Goal: Task Accomplishment & Management: Use online tool/utility

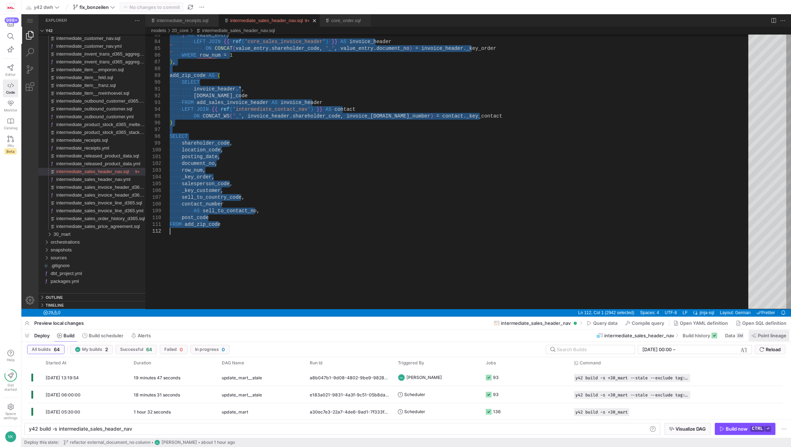
click at [772, 338] on span "Point lineage" at bounding box center [772, 336] width 29 height 6
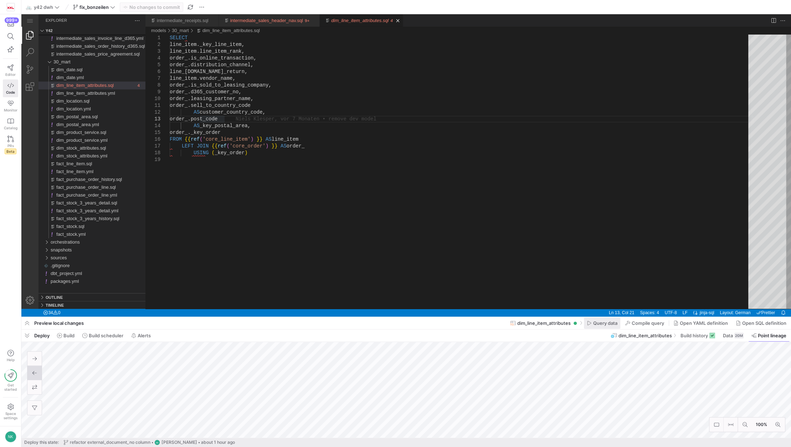
click at [610, 325] on span "Query data" at bounding box center [605, 323] width 24 height 6
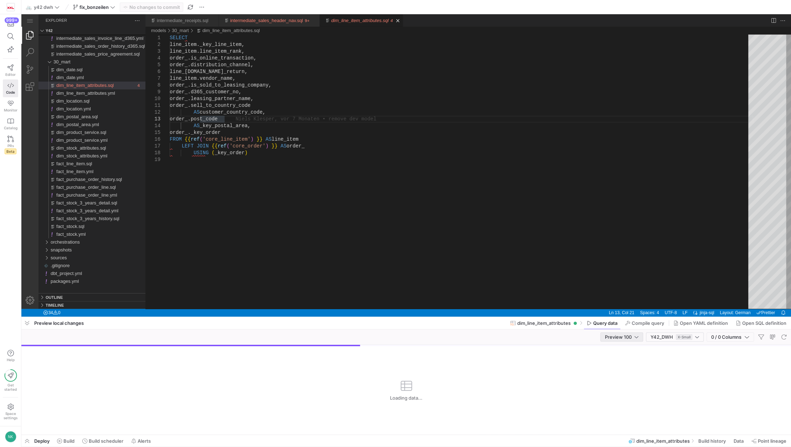
click at [632, 339] on div "Preview 100" at bounding box center [622, 337] width 34 height 6
click at [630, 361] on span "Full Preview" at bounding box center [621, 361] width 37 height 6
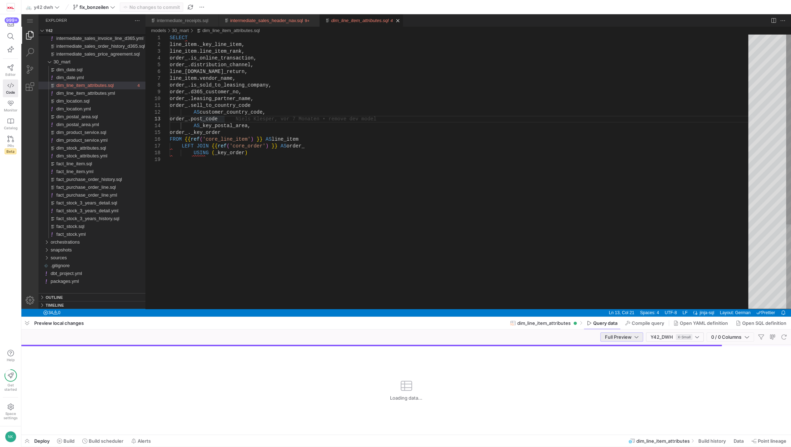
drag, startPoint x: 374, startPoint y: 330, endPoint x: 352, endPoint y: 105, distance: 226.7
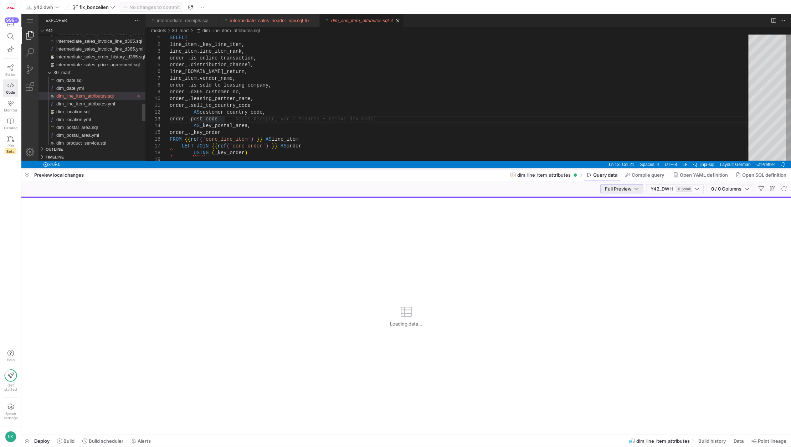
click at [396, 168] on div at bounding box center [406, 169] width 770 height 3
click at [633, 195] on div at bounding box center [406, 308] width 770 height 278
click at [629, 190] on div at bounding box center [406, 308] width 770 height 278
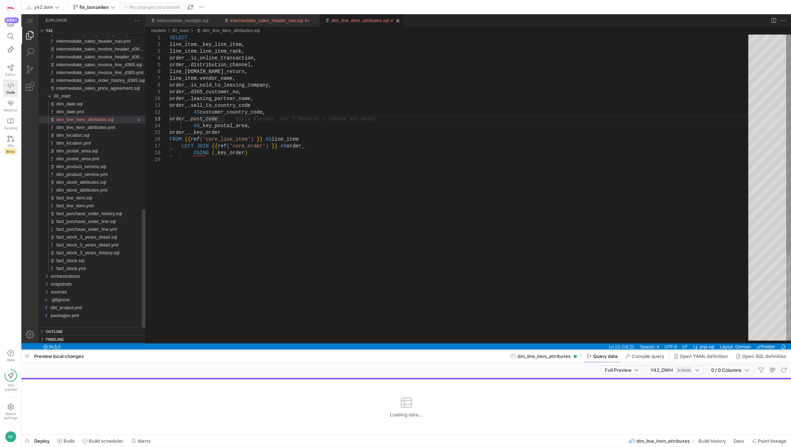
drag, startPoint x: 262, startPoint y: 169, endPoint x: 241, endPoint y: 352, distance: 184.8
click at [241, 352] on div at bounding box center [406, 350] width 770 height 3
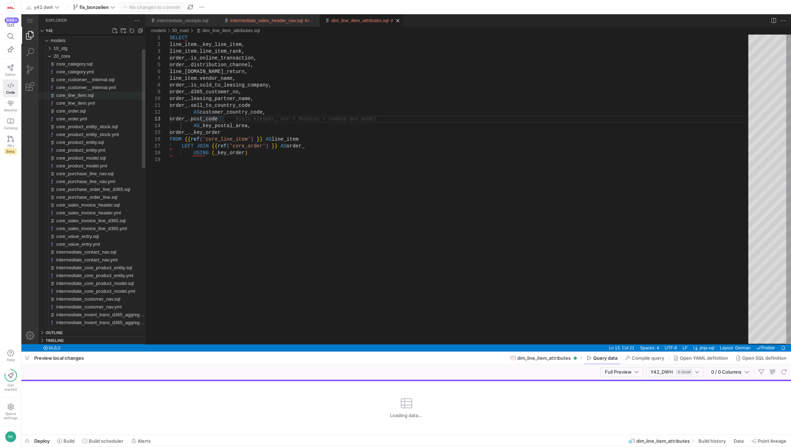
click at [75, 94] on span "core_line_item.sql" at bounding box center [74, 95] width 37 height 5
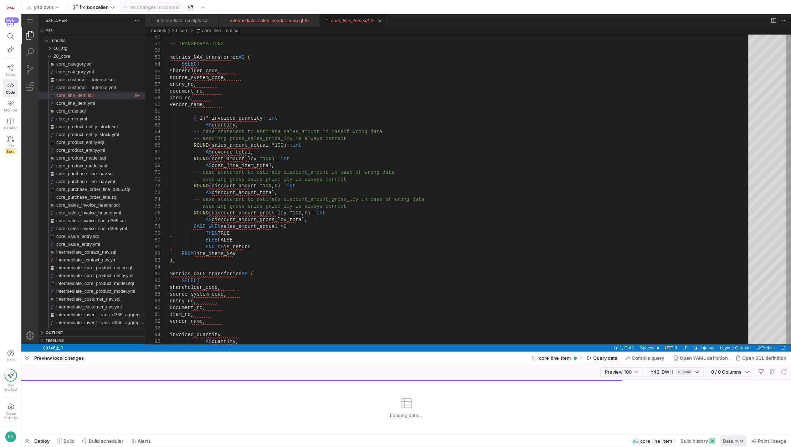
click at [735, 439] on div "20M" at bounding box center [738, 441] width 9 height 6
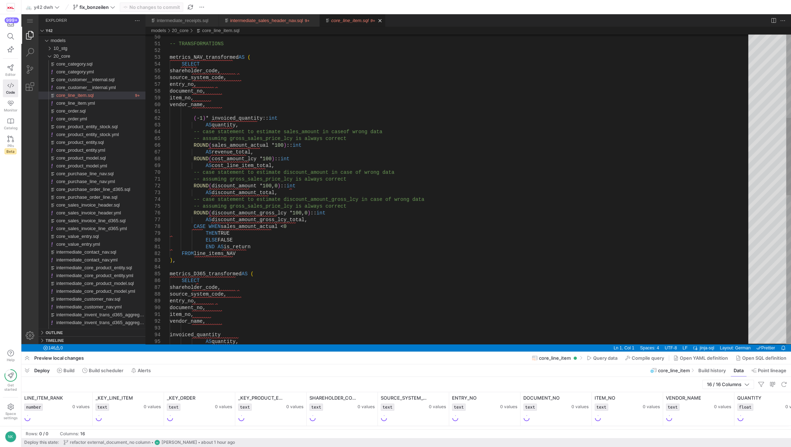
drag, startPoint x: 444, startPoint y: 365, endPoint x: 417, endPoint y: 252, distance: 115.5
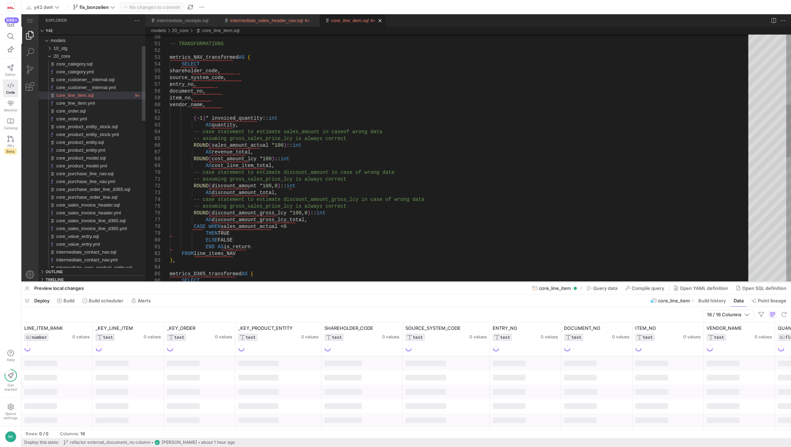
drag, startPoint x: 402, startPoint y: 354, endPoint x: 405, endPoint y: 279, distance: 74.6
click at [405, 281] on div at bounding box center [406, 282] width 770 height 3
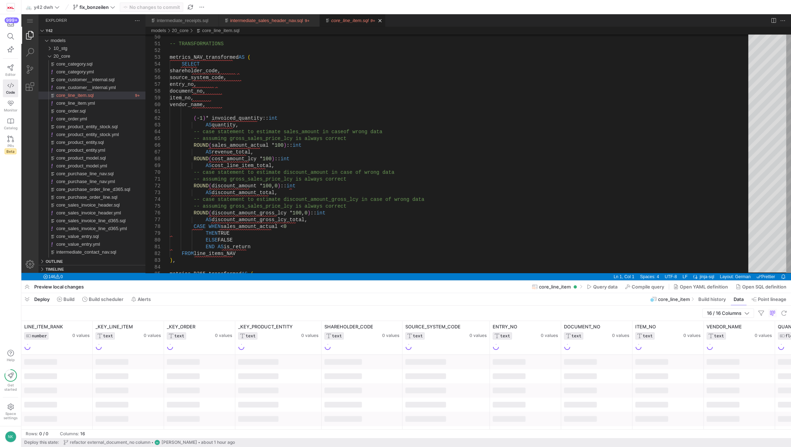
click at [410, 303] on div "Deploy Build Build scheduler Alerts core_line_item Build history Data Point lin…" at bounding box center [406, 299] width 770 height 12
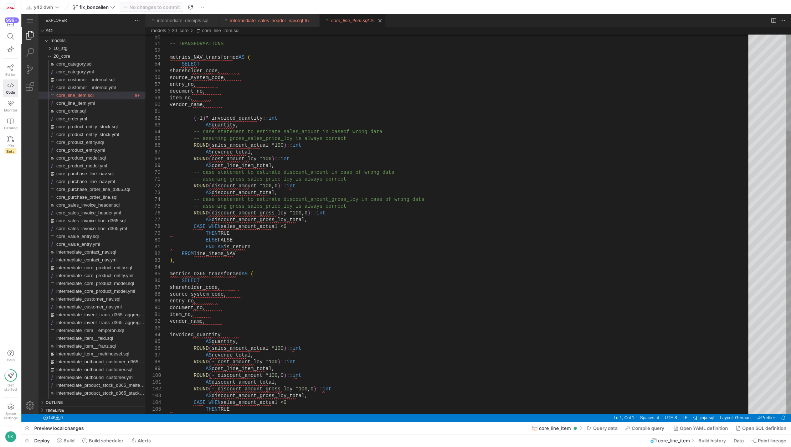
drag, startPoint x: 411, startPoint y: 436, endPoint x: 380, endPoint y: 318, distance: 121.8
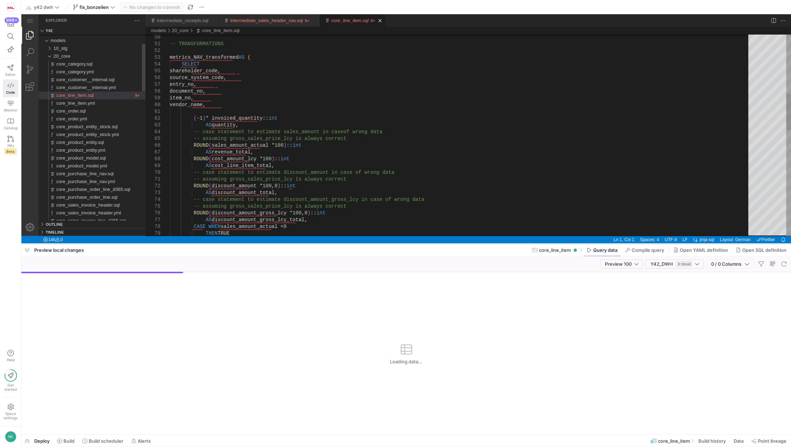
click at [360, 243] on div at bounding box center [406, 244] width 770 height 3
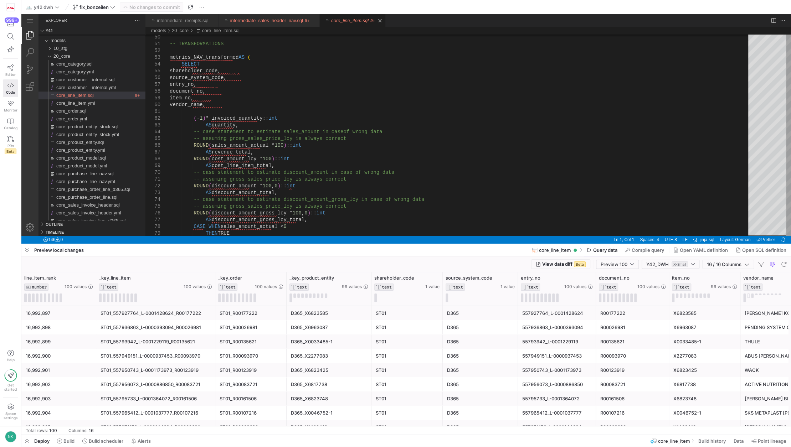
click at [630, 267] on div at bounding box center [406, 345] width 770 height 203
click at [630, 265] on div at bounding box center [406, 345] width 770 height 203
click at [275, 19] on div at bounding box center [406, 122] width 770 height 244
click at [371, 20] on div at bounding box center [406, 122] width 770 height 244
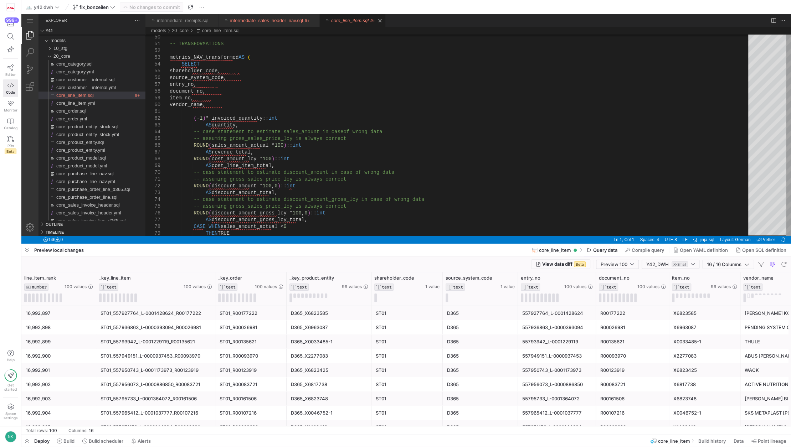
click at [371, 20] on div at bounding box center [406, 122] width 770 height 244
click at [374, 19] on div at bounding box center [406, 122] width 770 height 244
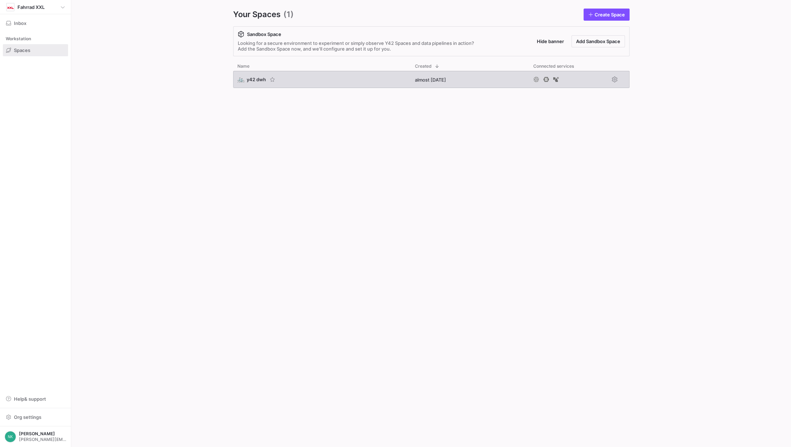
click at [266, 81] on div "🚲 y42 dwh" at bounding box center [256, 79] width 38 height 7
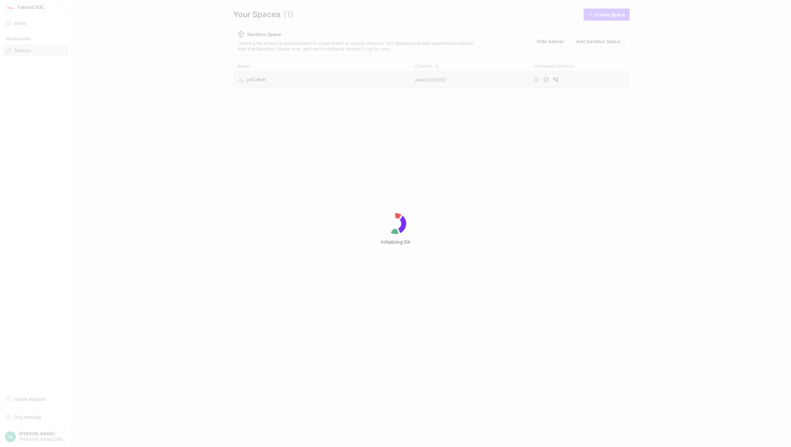
click at [780, 281] on div "Initializing Git" at bounding box center [395, 223] width 791 height 447
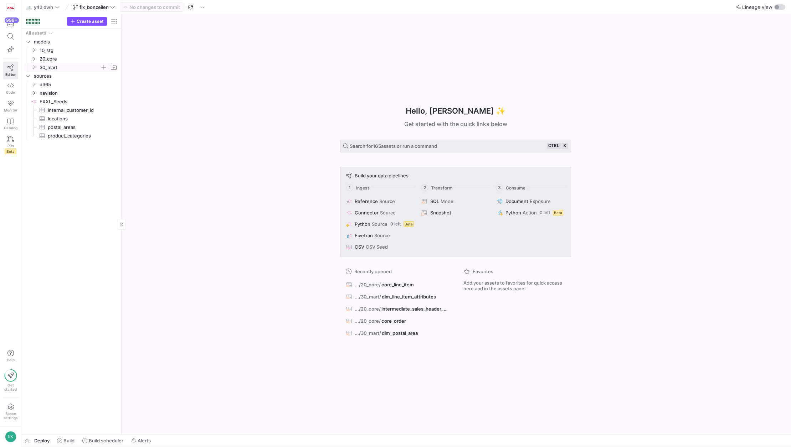
click at [34, 68] on icon "Press SPACE to select this row." at bounding box center [33, 67] width 5 height 4
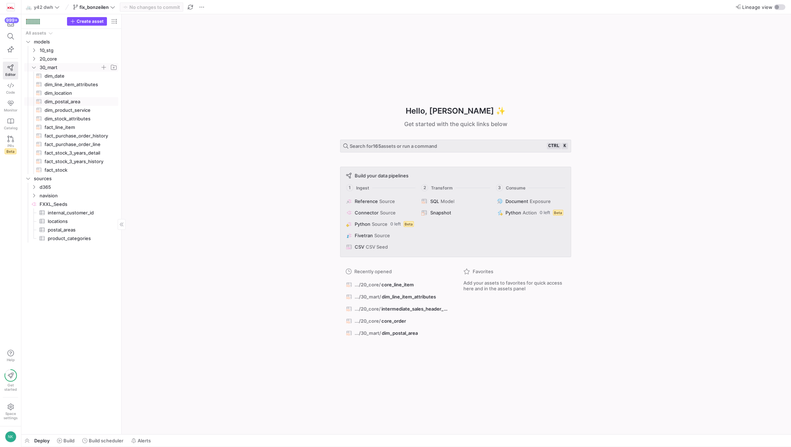
click at [68, 101] on span "dim_postal_area​​​​​​​​​​" at bounding box center [78, 102] width 66 height 8
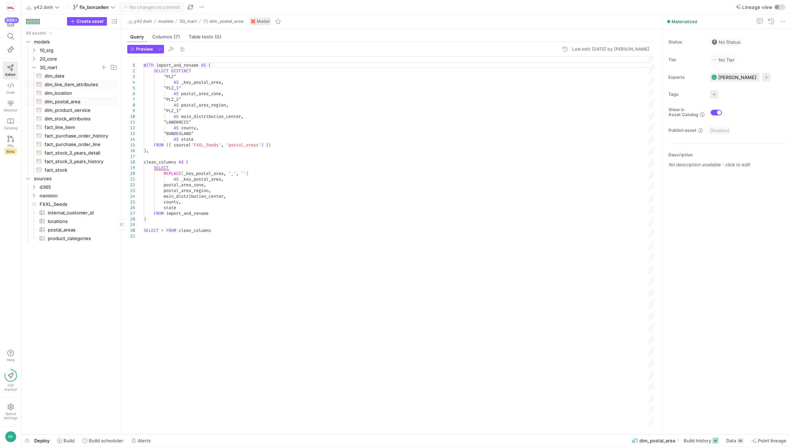
click at [76, 84] on span "dim_line_item_attributes​​​​​​​​​​" at bounding box center [78, 85] width 66 height 8
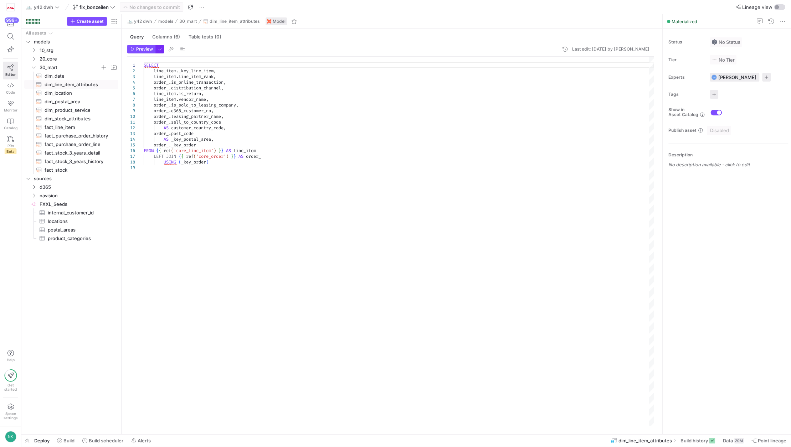
click at [158, 51] on span "button" at bounding box center [160, 49] width 8 height 8
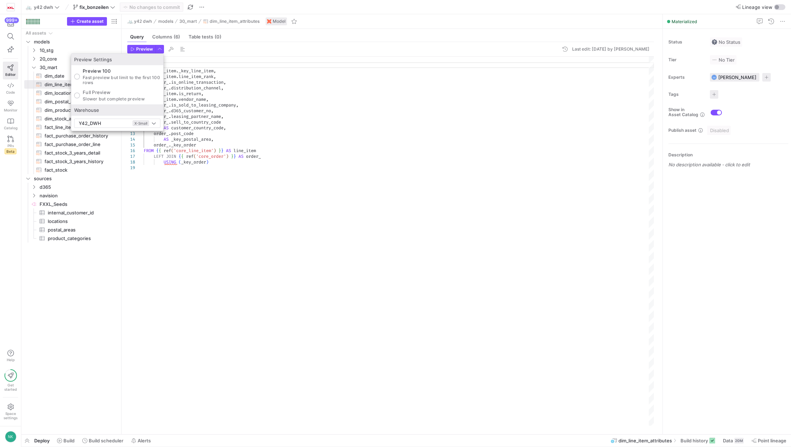
click at [144, 48] on div at bounding box center [395, 223] width 791 height 447
click at [144, 48] on span "Preview" at bounding box center [144, 49] width 17 height 5
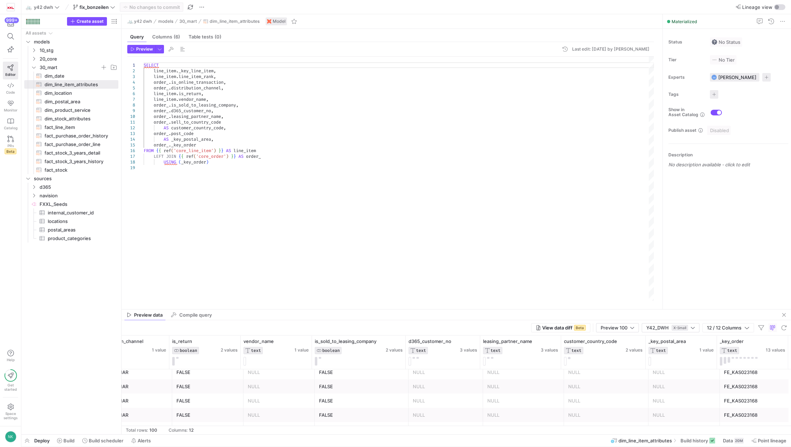
scroll to position [136, 0]
click at [569, 358] on button at bounding box center [569, 358] width 2 height 2
click at [627, 326] on div "Preview 100" at bounding box center [618, 328] width 34 height 6
click at [621, 348] on mat-option "Full Preview" at bounding box center [617, 350] width 42 height 11
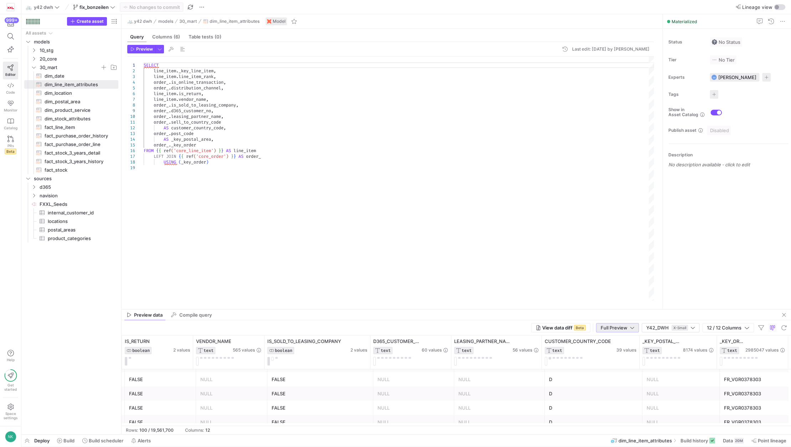
scroll to position [12, 0]
click at [712, 341] on icon at bounding box center [711, 342] width 6 height 6
click at [729, 352] on div "Contains" at bounding box center [741, 353] width 63 height 6
click at [723, 420] on span "Not blank" at bounding box center [719, 421] width 21 height 6
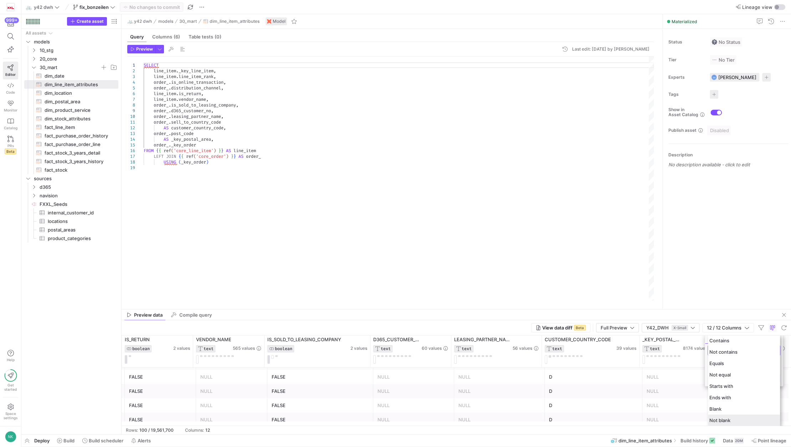
scroll to position [0, 0]
click at [766, 399] on button "Apply" at bounding box center [769, 403] width 22 height 9
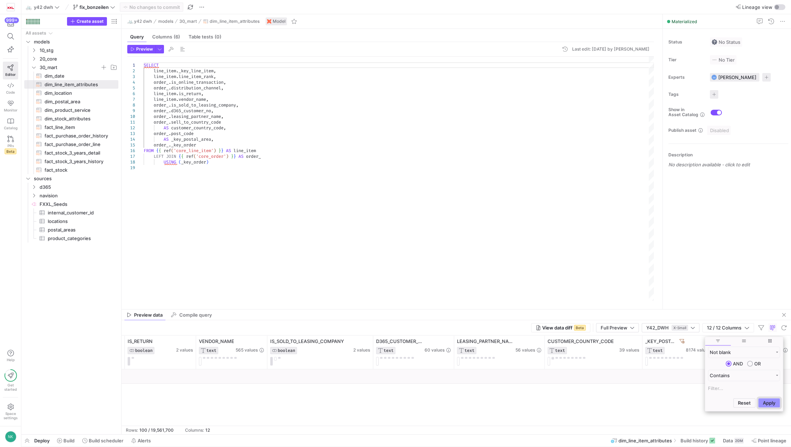
scroll to position [0, 318]
click at [766, 399] on button "Apply" at bounding box center [769, 403] width 22 height 9
click at [763, 404] on button "Apply" at bounding box center [769, 403] width 22 height 9
type textarea "order_.sell_to_country_code AS customer_country_code, order_.post_code AS _key_…"
click at [572, 276] on div "SELECT line_item . _key_line_item , line_item . line_item_rank , order_ . is_on…" at bounding box center [399, 179] width 510 height 244
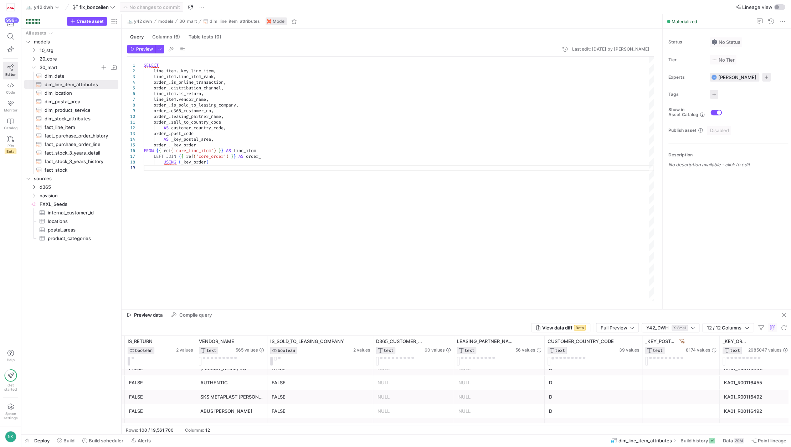
scroll to position [0, 0]
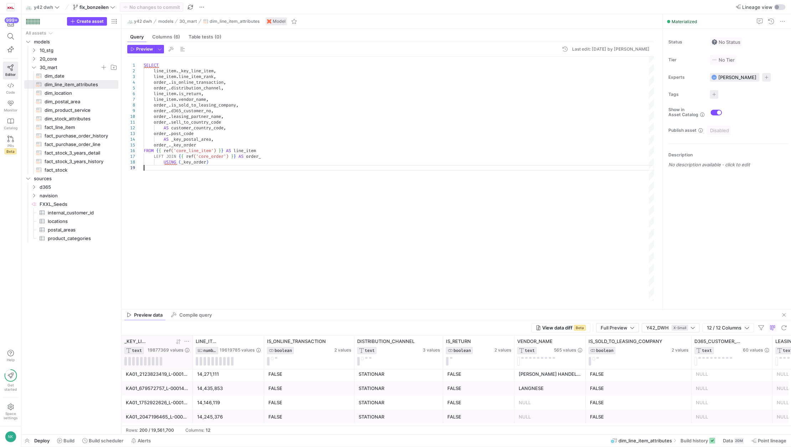
click at [188, 342] on icon at bounding box center [187, 342] width 6 height 6
click at [203, 351] on div "Contains" at bounding box center [217, 353] width 63 height 6
click at [200, 344] on span "Contains" at bounding box center [195, 343] width 20 height 6
click at [203, 363] on input "Filter Value" at bounding box center [220, 365] width 72 height 9
type input "EM"
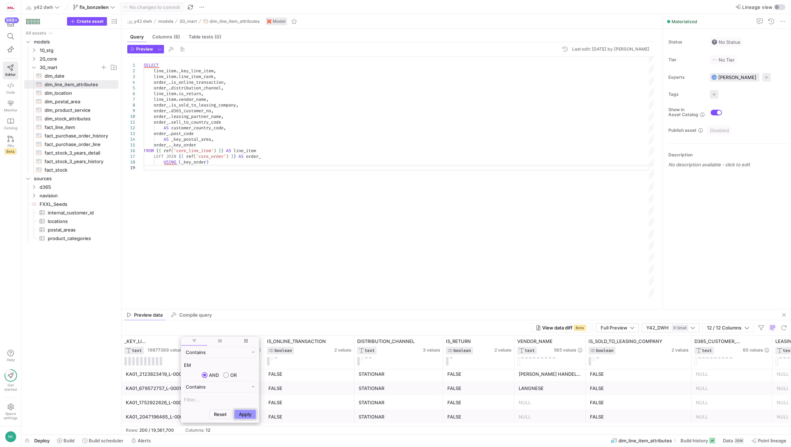
click at [248, 416] on button "Apply" at bounding box center [245, 414] width 22 height 9
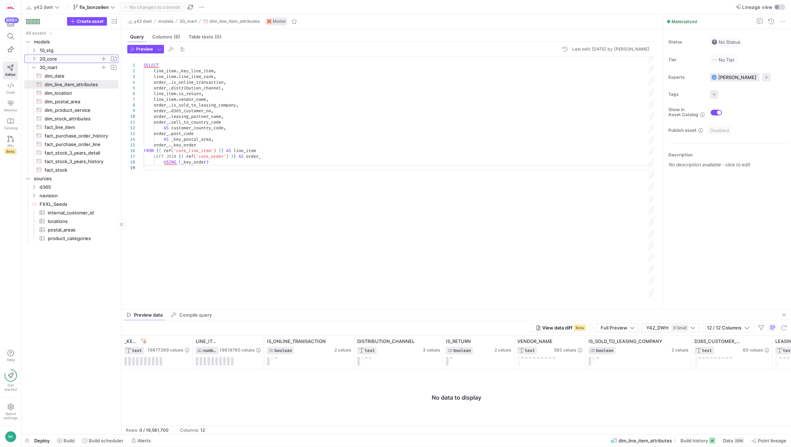
click at [35, 60] on icon "Press SPACE to select this row." at bounding box center [33, 59] width 5 height 4
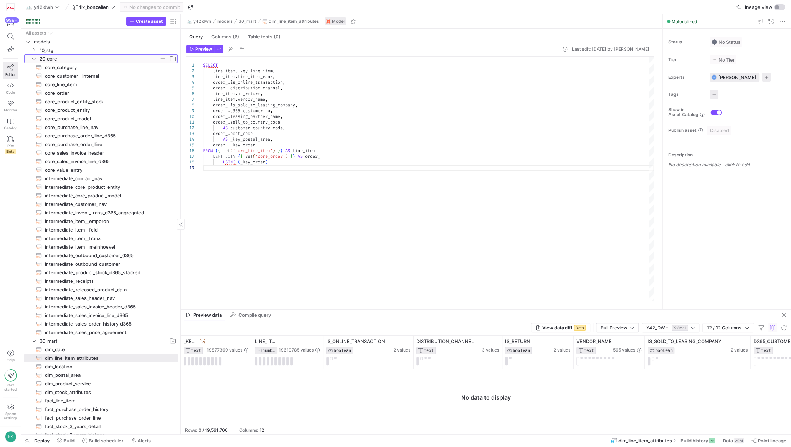
drag, startPoint x: 122, startPoint y: 215, endPoint x: 193, endPoint y: 223, distance: 71.7
click at [193, 223] on as-split "Create asset Drag here to set row groups Drag here to set column labels Group 1…" at bounding box center [406, 224] width 770 height 420
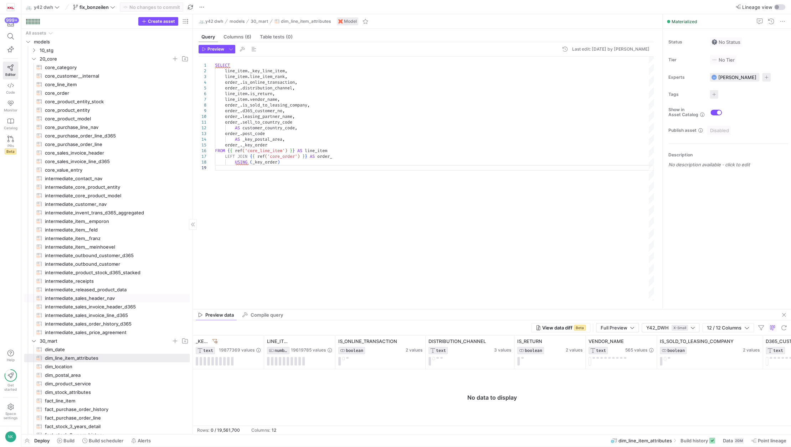
click at [114, 298] on span "intermediate_sales_header_nav​​​​​​​​​​" at bounding box center [113, 298] width 137 height 8
type textarea "{% set import_condition = "WHERE posting_date >= '[DATE]'" %} --WHERE sales_amo…"
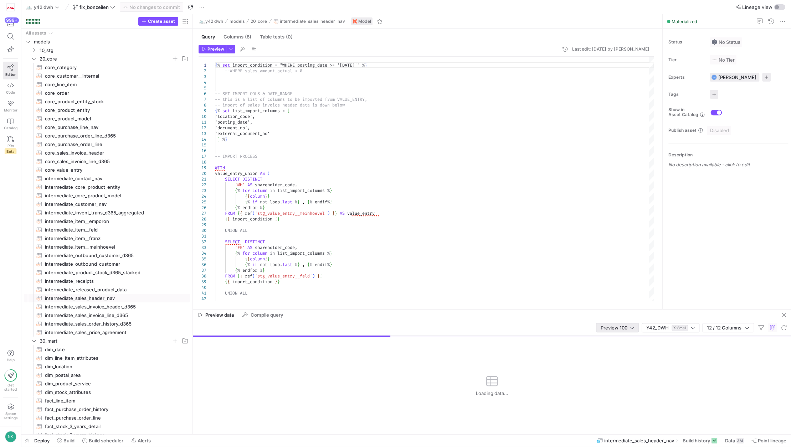
click at [627, 328] on span "Preview 100" at bounding box center [614, 328] width 27 height 6
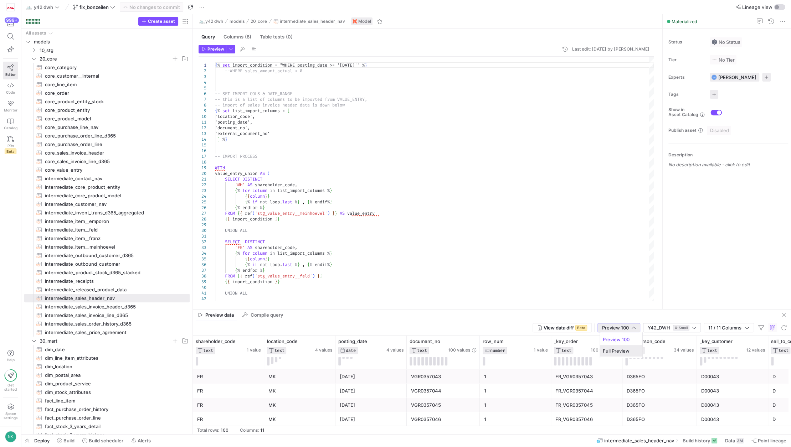
click at [631, 351] on span "Full Preview" at bounding box center [621, 351] width 37 height 6
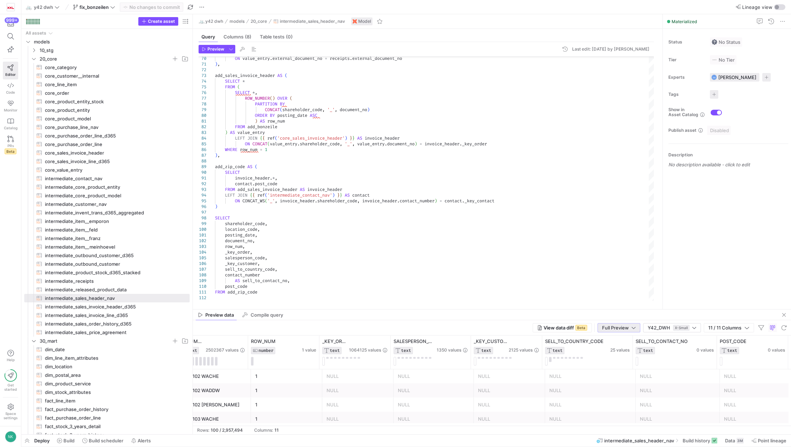
scroll to position [40, 0]
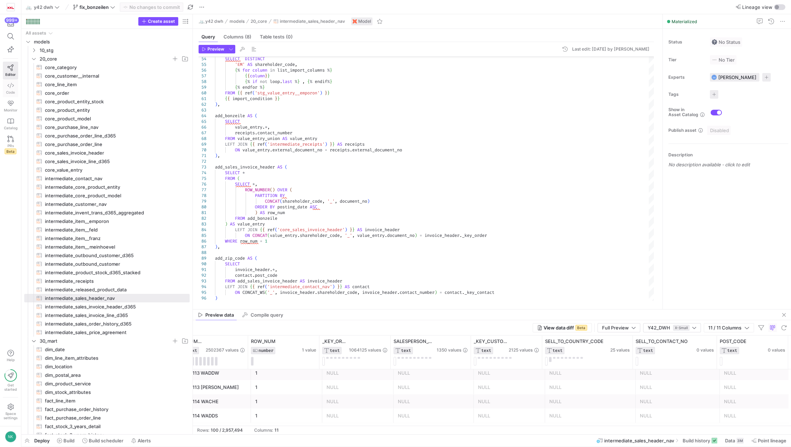
click at [9, 85] on icon at bounding box center [10, 85] width 6 height 6
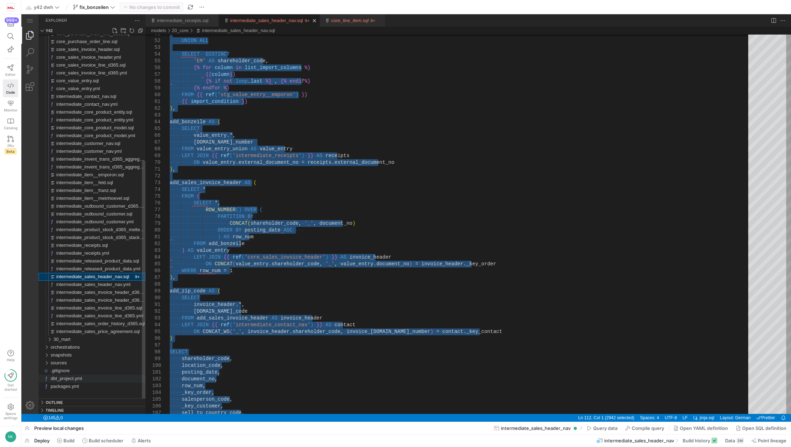
click at [60, 377] on span "dbt_project.yml" at bounding box center [66, 378] width 31 height 5
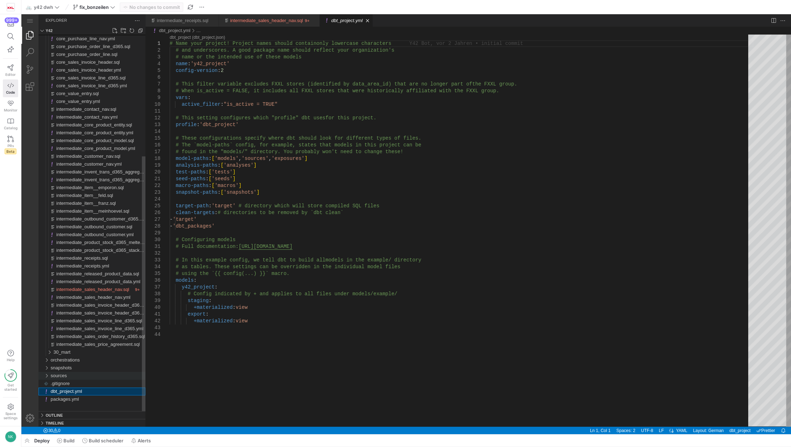
click at [53, 376] on span "sources" at bounding box center [59, 375] width 16 height 5
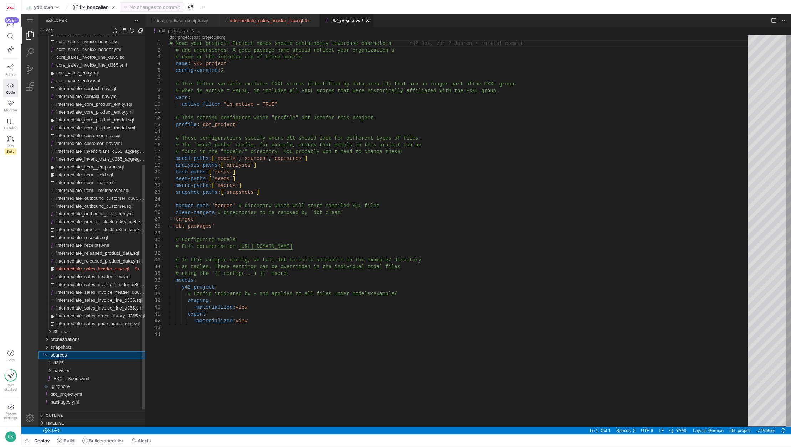
click at [47, 354] on div "sources" at bounding box center [46, 355] width 11 height 8
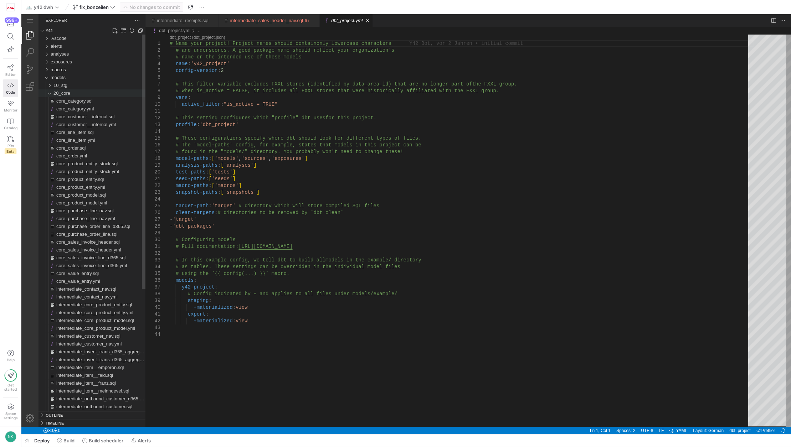
click at [51, 94] on div "20_core" at bounding box center [48, 93] width 14 height 8
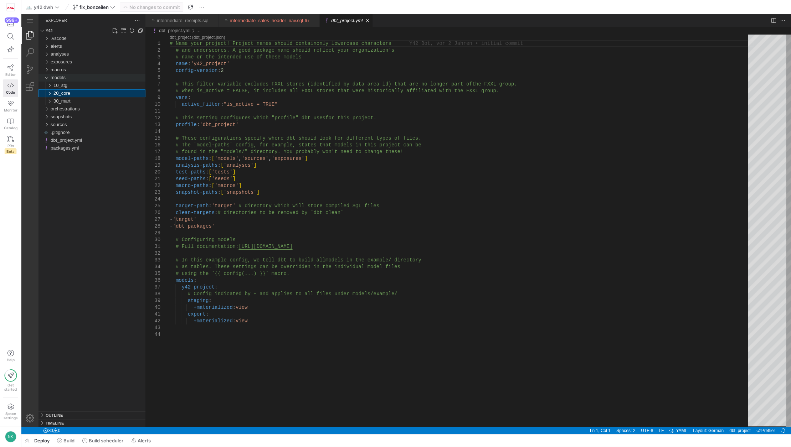
click at [46, 78] on div "models" at bounding box center [46, 78] width 11 height 8
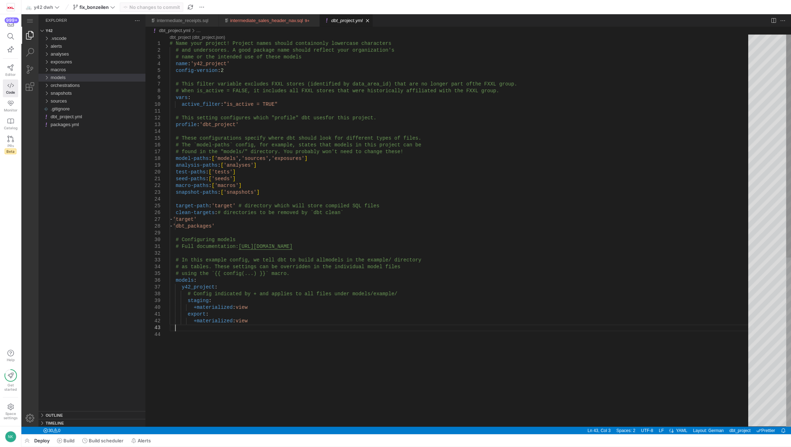
click at [250, 326] on div "# Name your project! Project names should contain only lowercase characters # a…" at bounding box center [462, 379] width 584 height 689
type textarea "# Full documentation: [URL][DOMAIN_NAME] # In this example config, we tell dbt …"
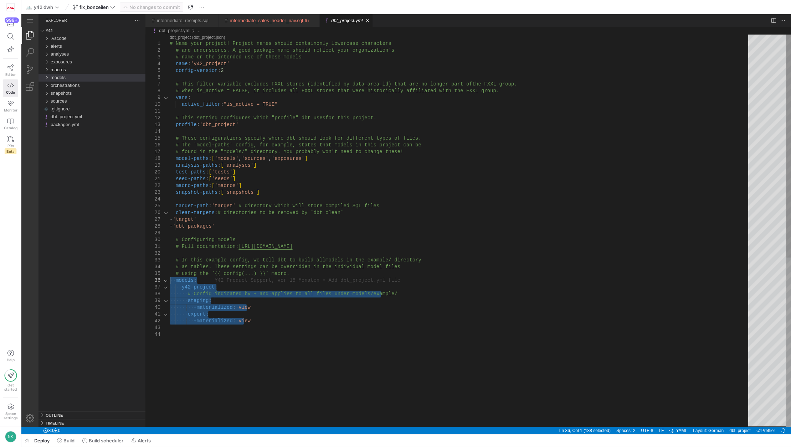
drag, startPoint x: 250, startPoint y: 321, endPoint x: 161, endPoint y: 279, distance: 98.1
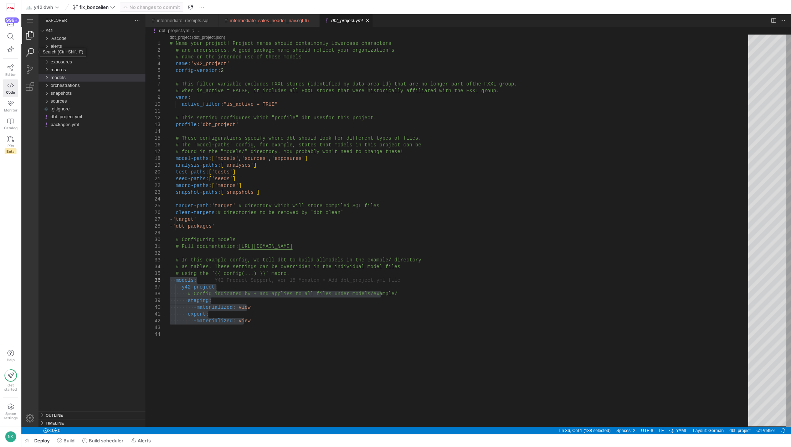
click at [30, 49] on link "Search (Ctrl+Shift+F)" at bounding box center [29, 52] width 17 height 17
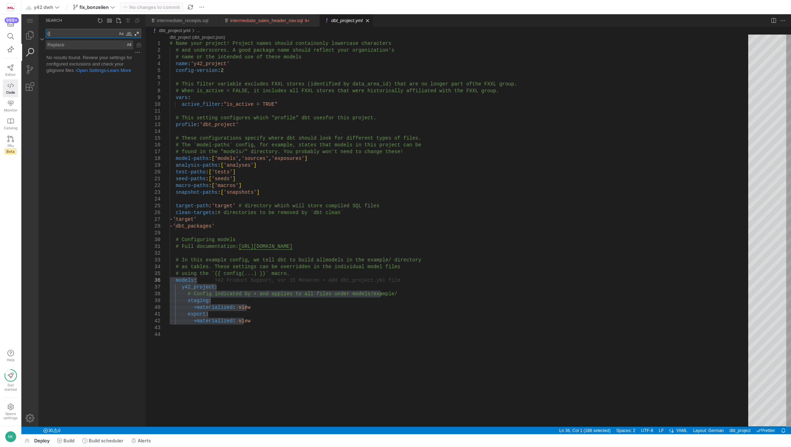
type textarea "{"
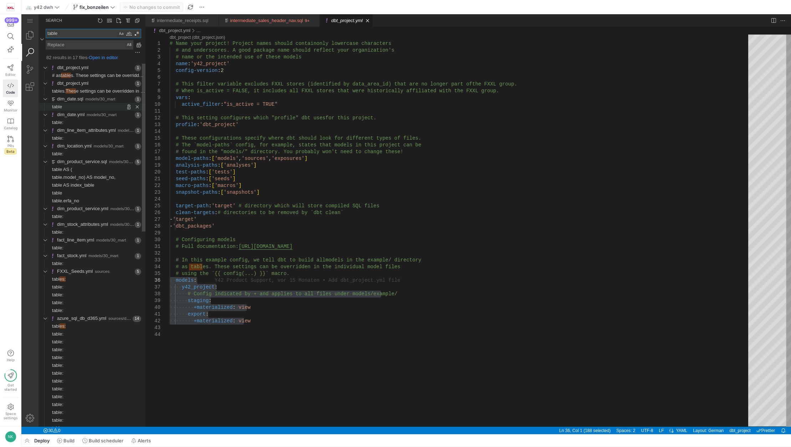
type textarea "table"
click at [78, 109] on span "Found '' at column 31 in line 'table'" at bounding box center [103, 107] width 83 height 8
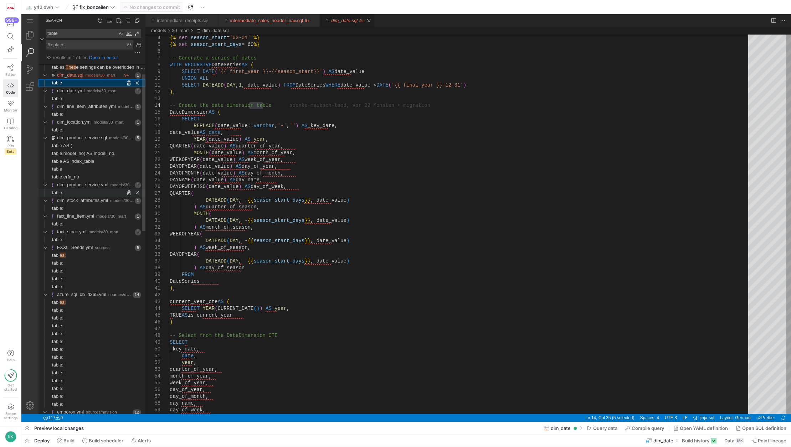
click at [90, 190] on span "Found '' at column 12 in line 'table:'" at bounding box center [104, 193] width 82 height 8
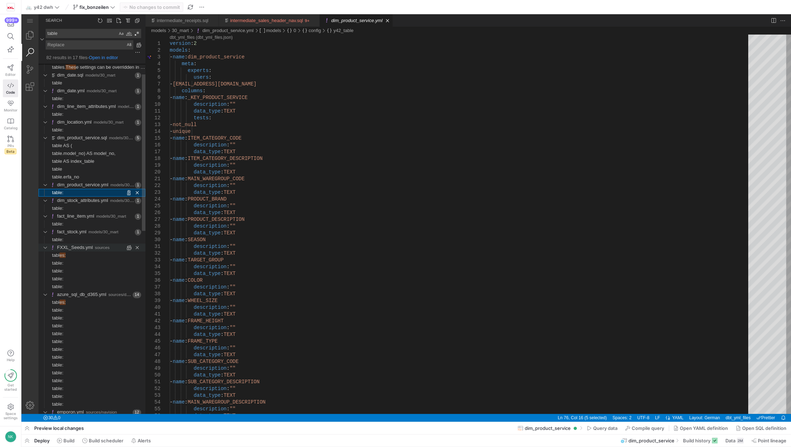
click at [60, 251] on div "FXXL_Seeds.yml sources" at bounding box center [90, 248] width 67 height 8
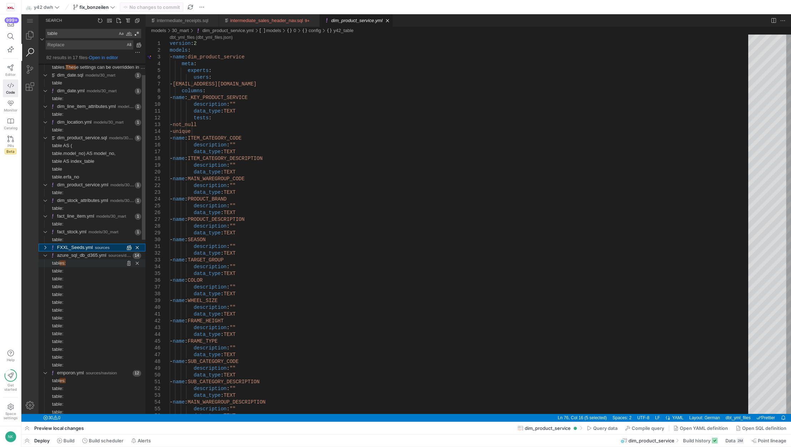
click at [61, 261] on span "es:" at bounding box center [63, 263] width 6 height 5
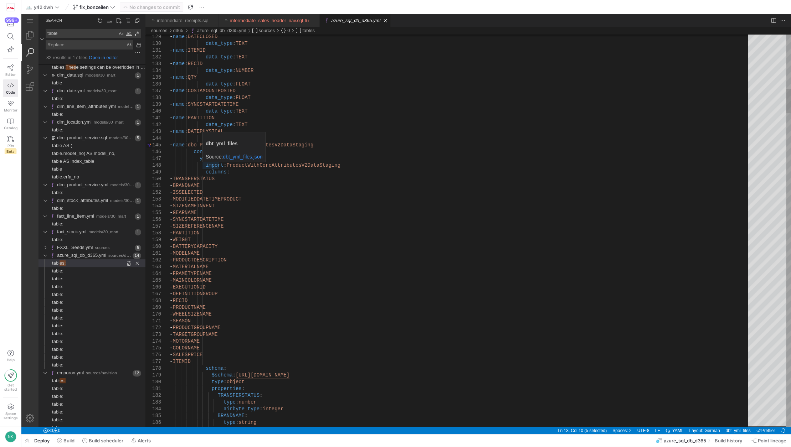
type textarea "- name: PARTITION data_type: TEXT - name: DATEPHYSICAL data_type: TEXT - name: …"
click at [313, 21] on link "Close (Ctrl+F4)" at bounding box center [314, 20] width 7 height 7
click at [281, 20] on link "Close (Ctrl+F4)" at bounding box center [284, 20] width 7 height 7
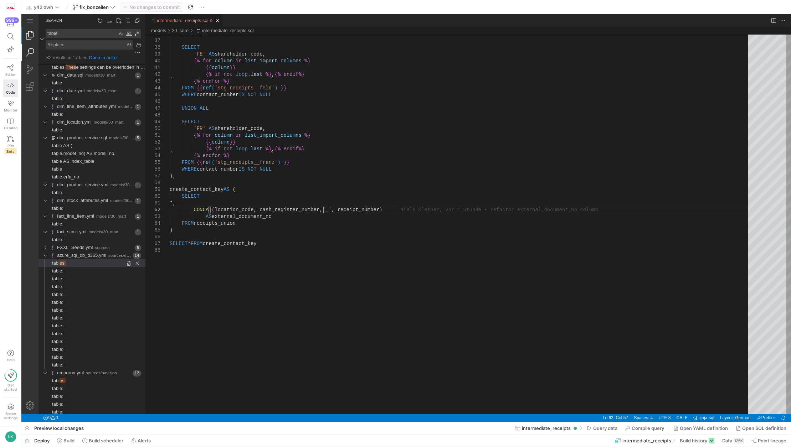
click at [28, 34] on link "Explorer (Ctrl+Shift+E)" at bounding box center [29, 35] width 17 height 17
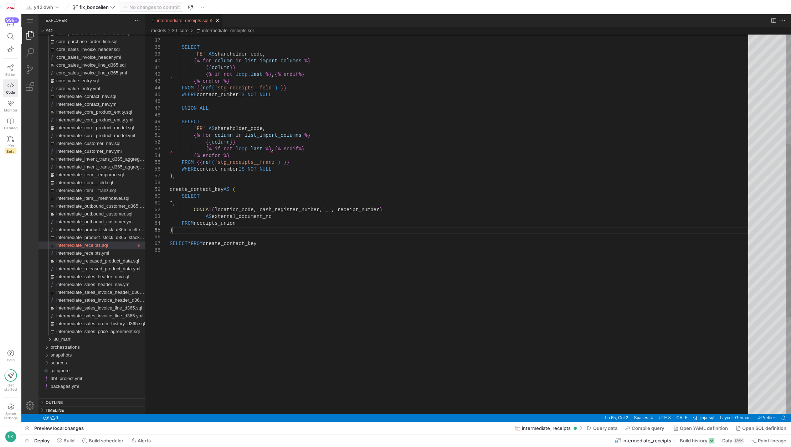
click at [235, 227] on div "UNION ALL SELECT 'FE' AS shareholder_code, {% for column in list_import_columns…" at bounding box center [462, 210] width 584 height 833
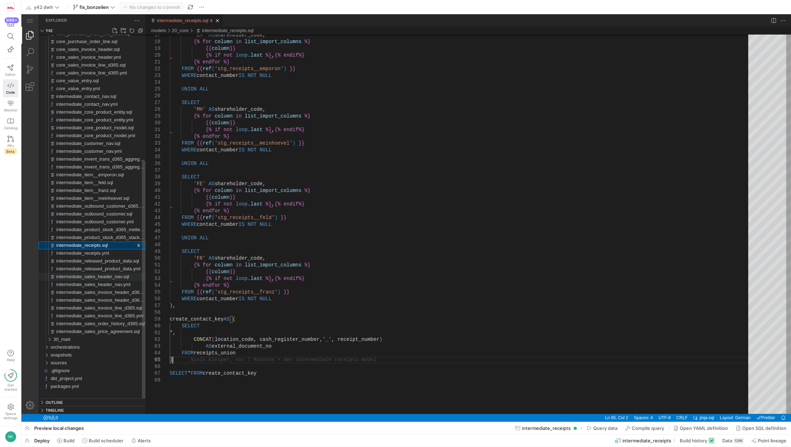
click at [108, 275] on span "intermediate_sales_header_nav.sql" at bounding box center [92, 276] width 73 height 5
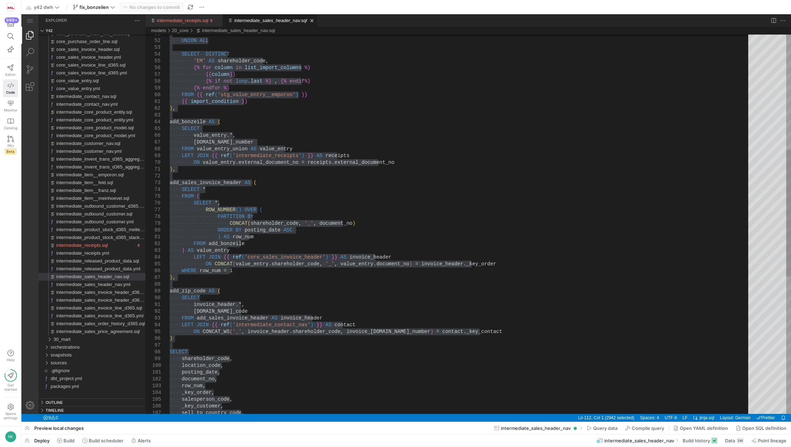
type textarea "invoice_header.*, [DOMAIN_NAME]_code FROM add_sales_invoice_header AS invoice_h…"
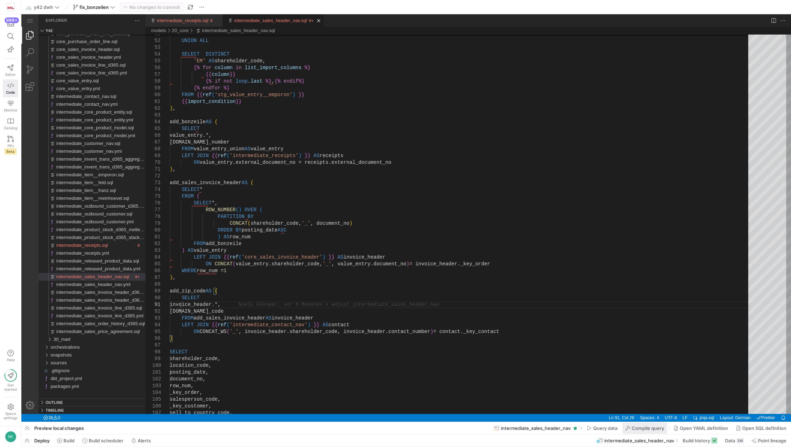
click at [648, 428] on span "Compile query" at bounding box center [648, 429] width 32 height 6
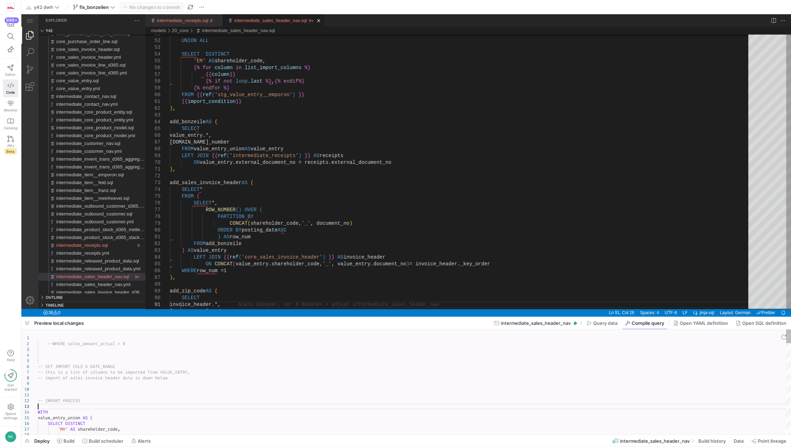
type textarea "--WHERE sales_amount_actual > 0 -- SET IMPORT COLS & DATE_RANGE -- this is a li…"
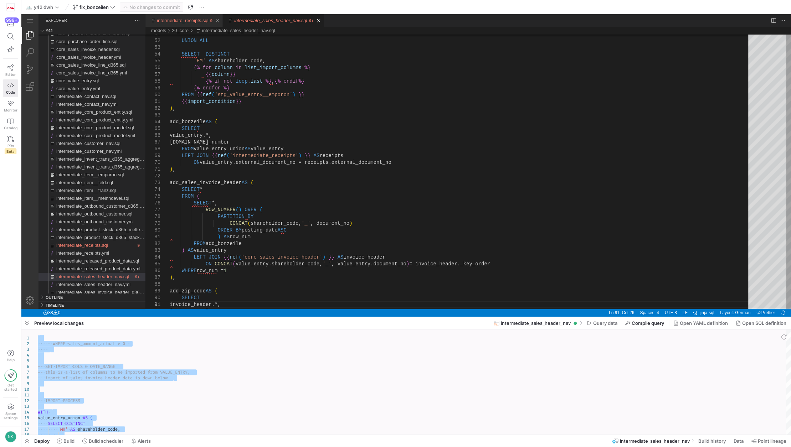
click at [202, 20] on link "intermediate_receipts.sql" at bounding box center [183, 20] width 52 height 5
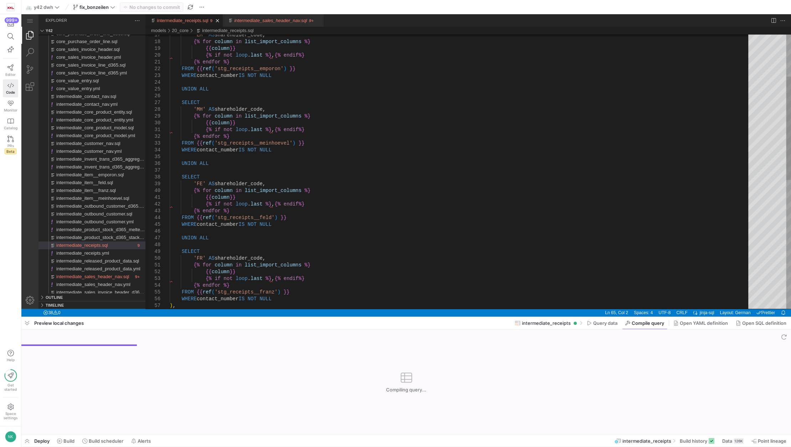
scroll to position [0, 2]
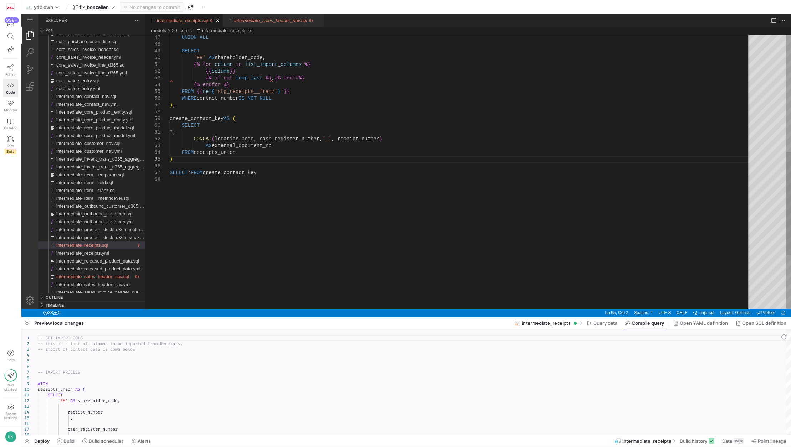
click at [234, 164] on div "UNION ALL SELECT 'FR' AS shareholder_code, {% for column in list_import_columns…" at bounding box center [462, 87] width 584 height 728
click at [256, 177] on div "UNION ALL SELECT 'FR' AS shareholder_code, {% for column in list_import_columns…" at bounding box center [462, 87] width 584 height 728
type textarea "-- SET IMPORT COLS -- this is a list of columns to be imported from Receipts, -…"
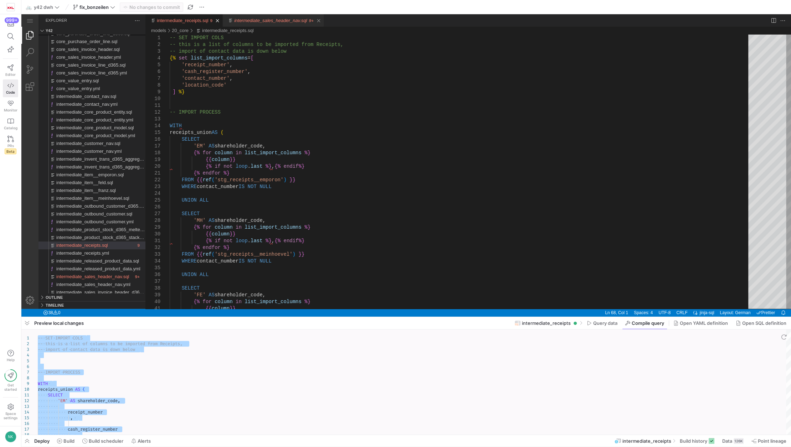
click at [270, 25] on div "intermediate_sales_header_nav.sql" at bounding box center [270, 20] width 73 height 12
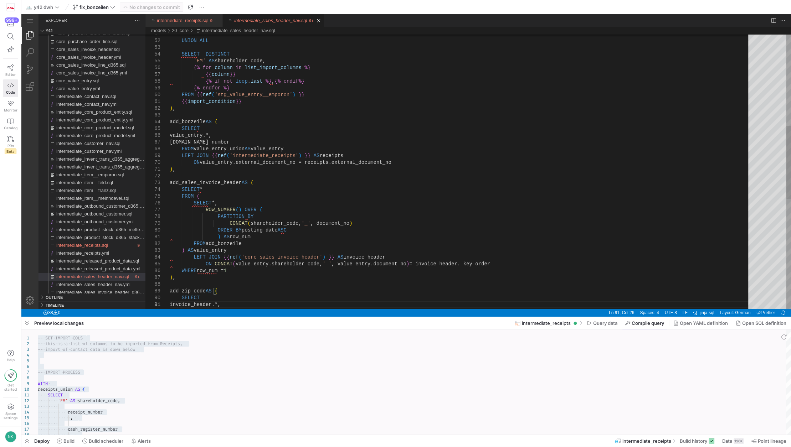
scroll to position [0, 68]
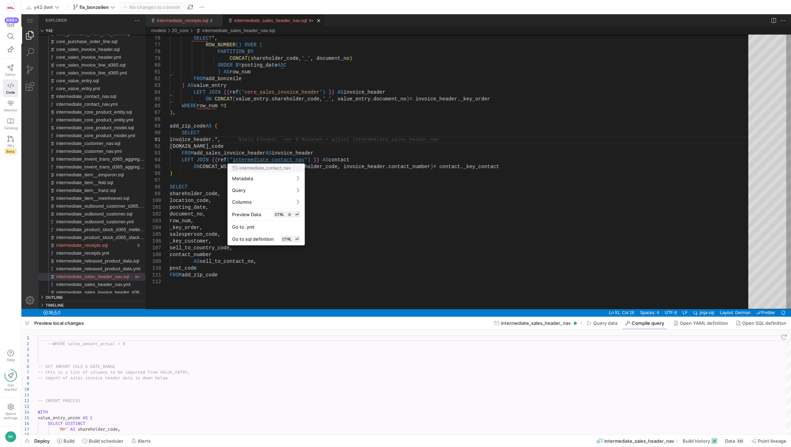
click at [263, 159] on div at bounding box center [395, 223] width 791 height 447
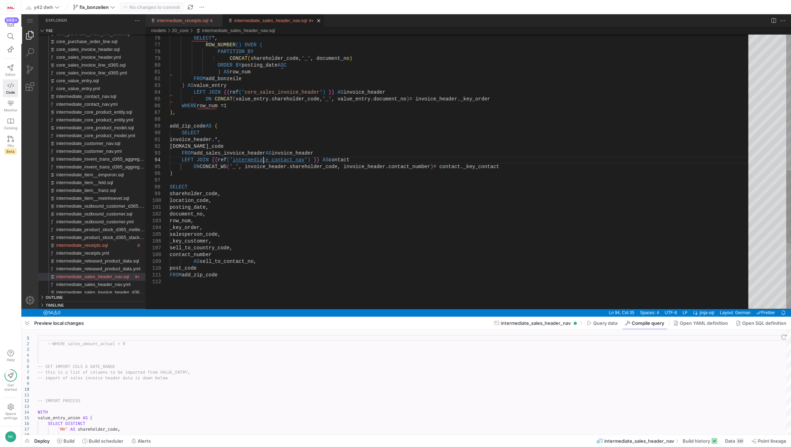
click at [263, 159] on div "FROM ( SELECT *, ROW_NUMBER ( ) OVER ( PARTITION BY CONCAT ( shareholder_code, …" at bounding box center [462, 40] width 584 height 1026
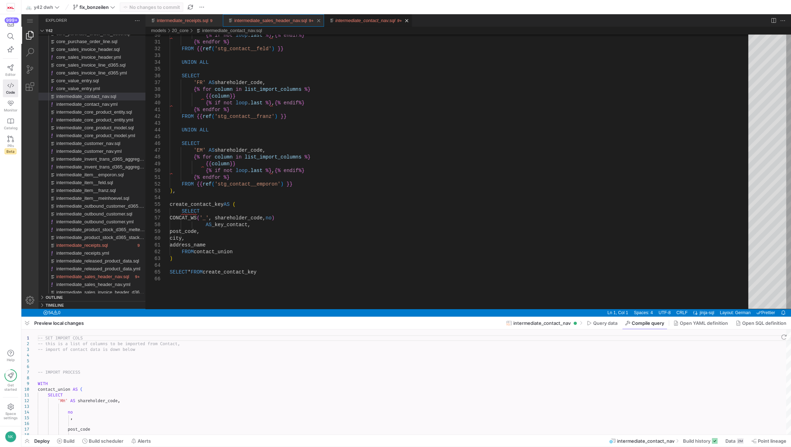
click at [269, 25] on div "intermediate_sales_header_nav.sql" at bounding box center [270, 20] width 73 height 12
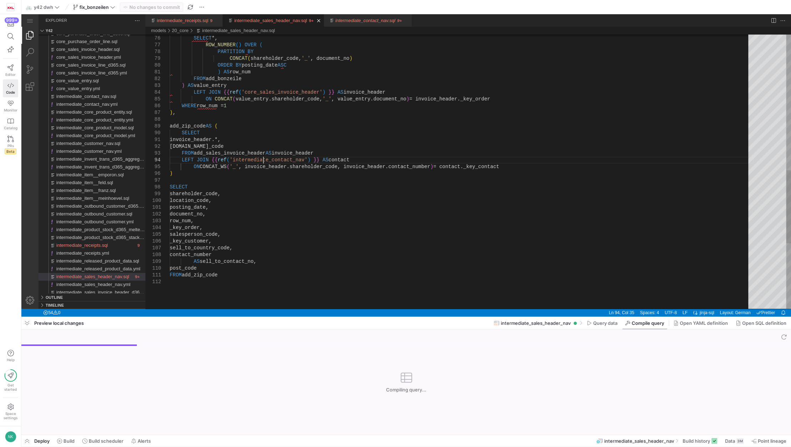
scroll to position [0, 93]
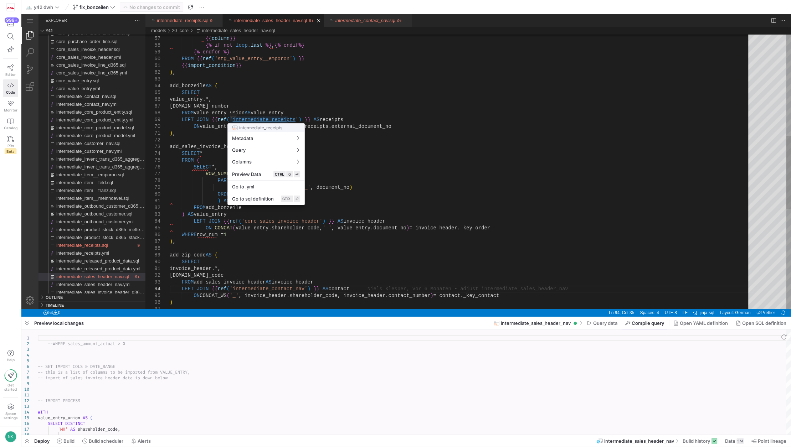
click at [261, 120] on div at bounding box center [395, 223] width 791 height 447
click at [261, 107] on div at bounding box center [395, 223] width 791 height 447
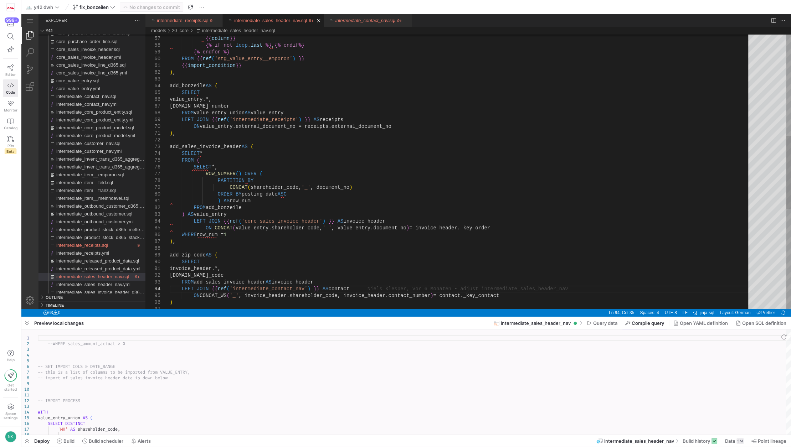
type textarea "{{ import_condition }} ), add_bonzeile AS ( SELECT value_entry.*, [DOMAIN_NAME]…"
click at [255, 107] on div "{% for column in list_import_columns %} {{ column }} {% if not loop . last %} ,…" at bounding box center [462, 169] width 584 height 1026
click at [248, 106] on div "{% for column in list_import_columns %} {{ column }} {% if not loop . last %} ,…" at bounding box center [462, 169] width 584 height 1026
click at [340, 124] on div "{% for column in list_import_columns %} {{ column }} {% if not loop . last %} ,…" at bounding box center [462, 169] width 584 height 1026
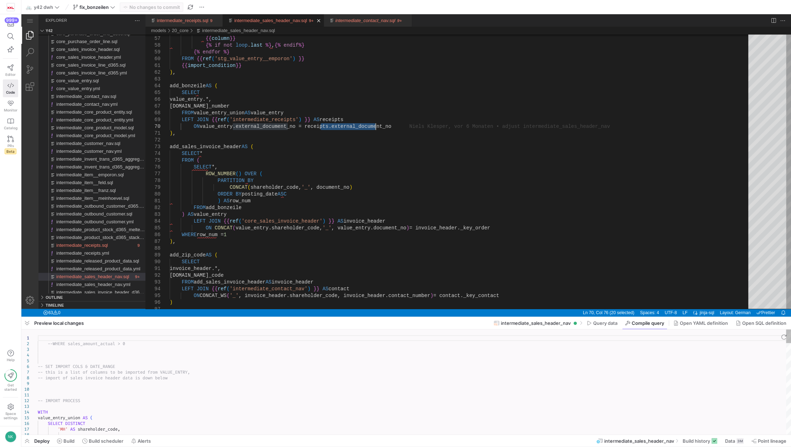
type textarea "--WHERE sales_amount_actual > 0 -- SET IMPORT COLS & DATE_RANGE -- this is a li…"
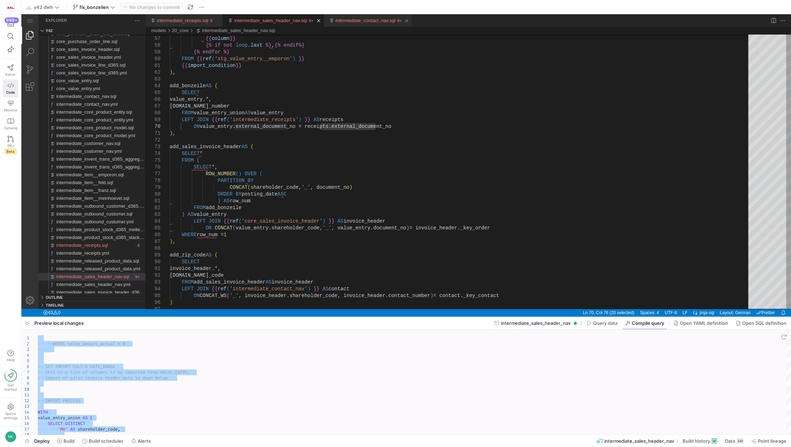
click at [362, 21] on link "intermediate_contact_nav.sql" at bounding box center [365, 20] width 60 height 5
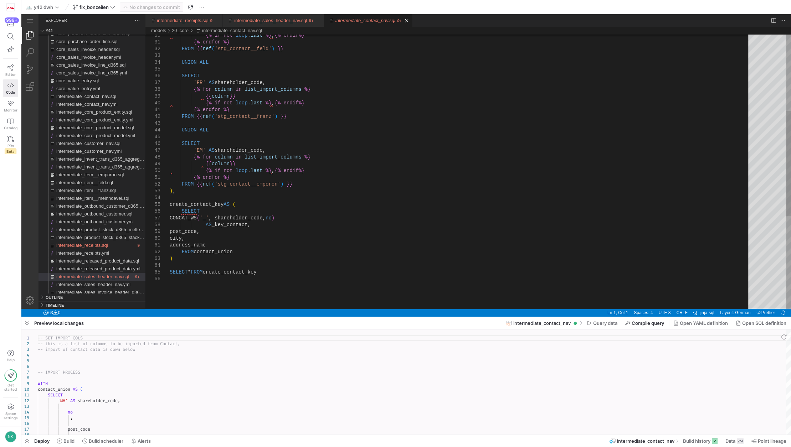
type textarea "{% endfor %} FROM {{ ref('stg_contact__franz') }} UNION ALL SELECT 'EM' AS shar…"
click at [431, 148] on div "{% if not loop . last %} , {% endif %} {% endfor %} FROM {{ ref ( 'stg_contact_…" at bounding box center [462, 193] width 584 height 715
click at [606, 327] on span at bounding box center [602, 323] width 36 height 11
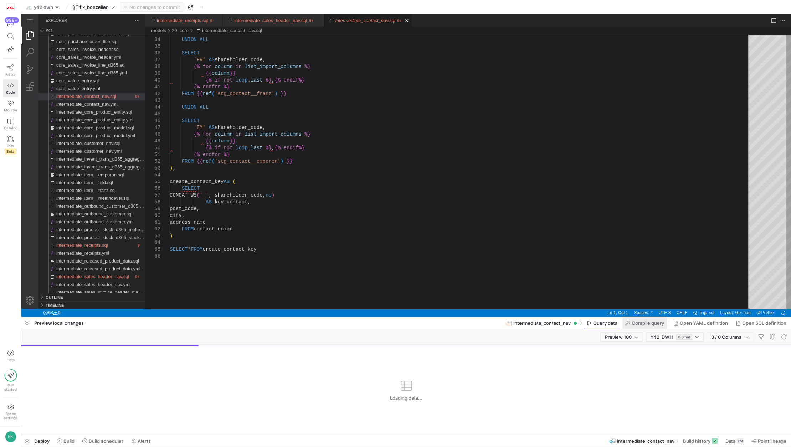
click at [643, 320] on span at bounding box center [644, 323] width 45 height 11
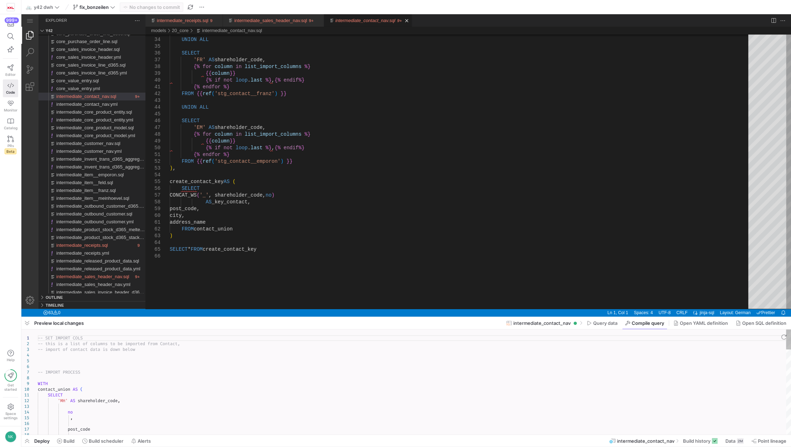
type textarea "-- SET IMPORT COLS -- this is a list of columns to be imported from Contact, --…"
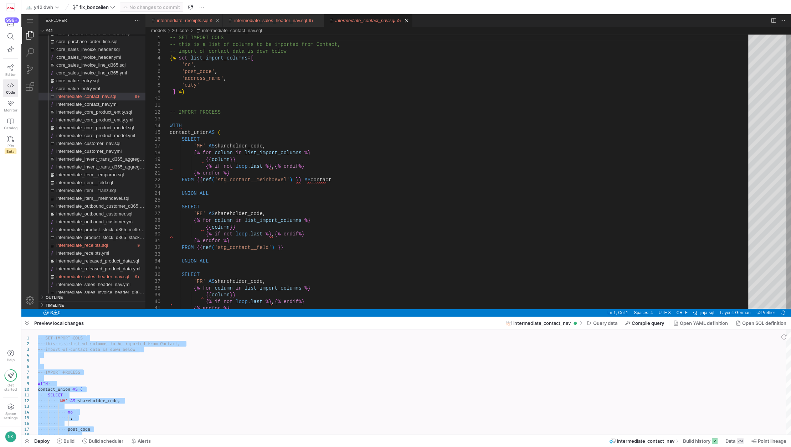
click at [199, 20] on link "intermediate_receipts.sql" at bounding box center [183, 20] width 52 height 5
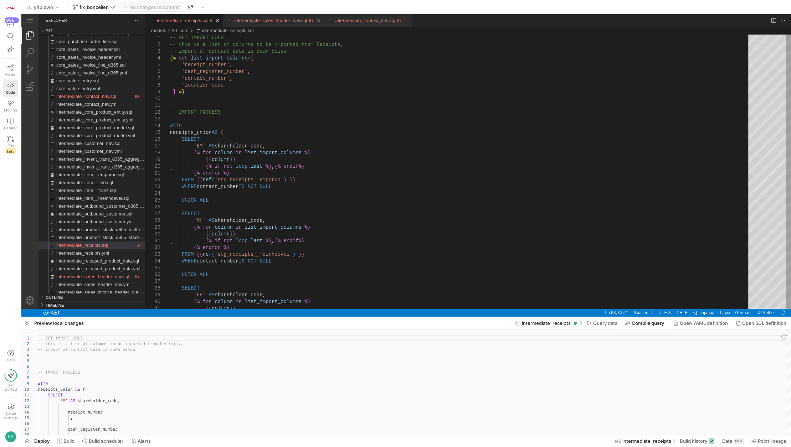
click at [255, 20] on link "intermediate_sales_header_nav.sql" at bounding box center [270, 20] width 73 height 5
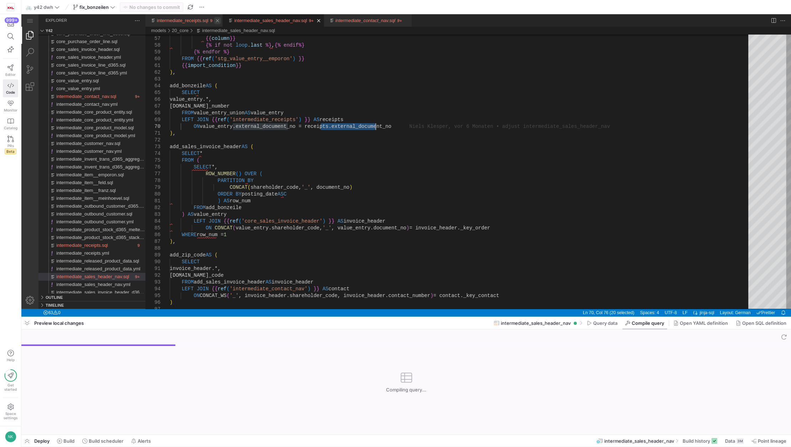
click at [214, 21] on link "Close (Ctrl+F4)" at bounding box center [217, 20] width 7 height 7
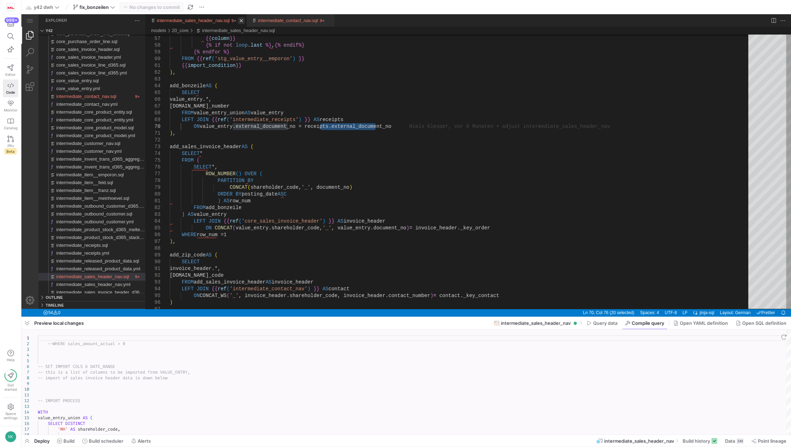
click at [238, 20] on link "Close (Ctrl+F4)" at bounding box center [241, 20] width 7 height 7
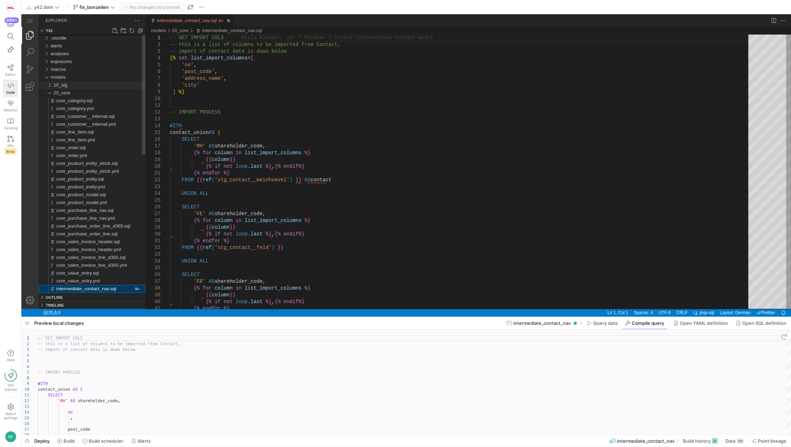
click at [49, 86] on div "10_stg" at bounding box center [48, 85] width 14 height 8
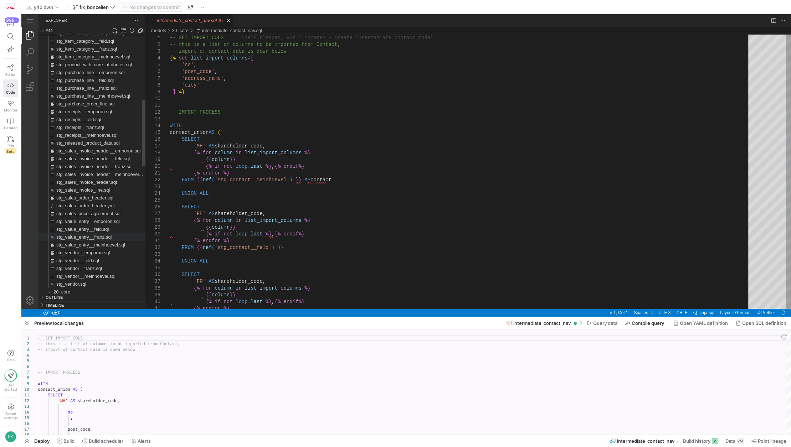
click at [101, 236] on span "stg_value_entry__franz.sql" at bounding box center [83, 237] width 55 height 5
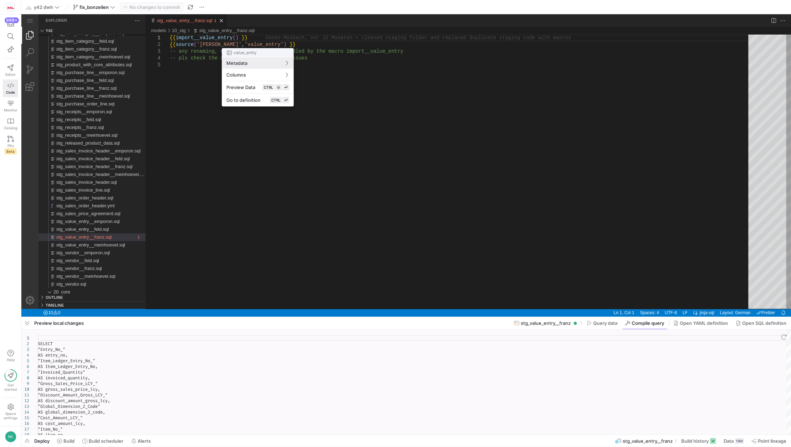
click at [597, 326] on div at bounding box center [395, 223] width 791 height 447
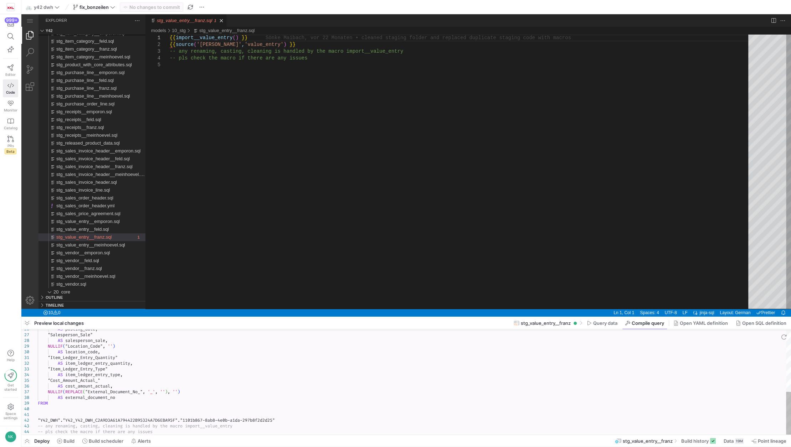
type textarea ""Item_Ledger_Entry_Quantity" AS item_ledger_entry_quantity, "Item_Ledger_Entry_…"
click at [137, 402] on div "AS posting_date , "Salesperson_Sale" AS salesperson_sale , NULLIF ( "Location_C…" at bounding box center [414, 306] width 753 height 257
click at [30, 33] on link "Explorer (Ctrl+Shift+E)" at bounding box center [29, 35] width 17 height 17
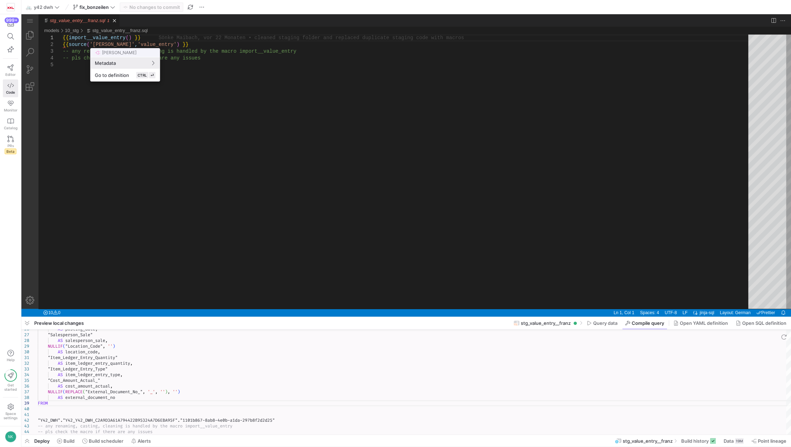
click at [92, 97] on div at bounding box center [395, 223] width 791 height 447
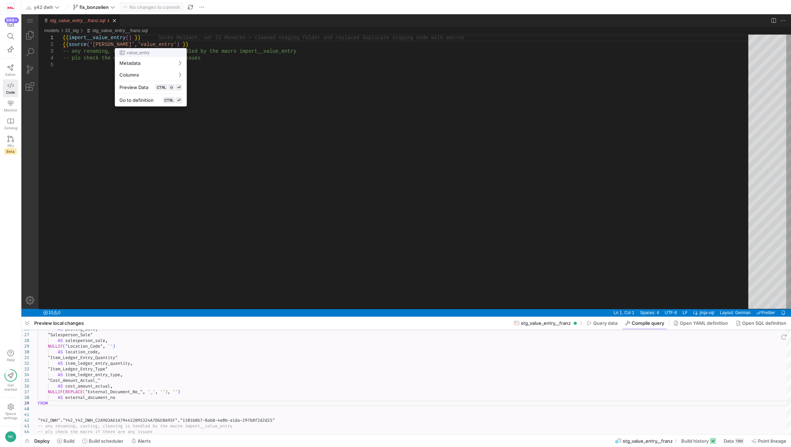
click at [28, 20] on div at bounding box center [395, 223] width 791 height 447
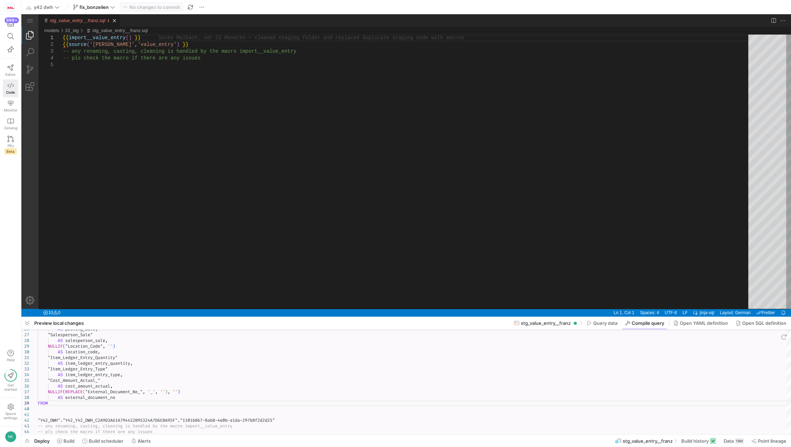
click at [30, 32] on link "Explorer (Ctrl+Shift+E)" at bounding box center [29, 35] width 17 height 17
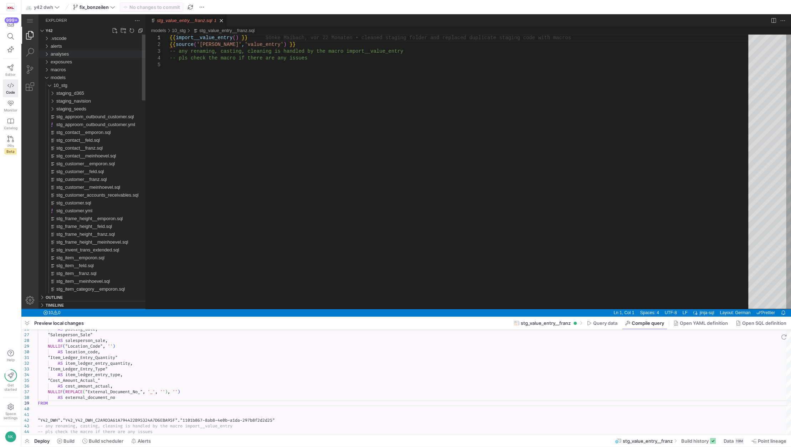
click at [47, 54] on div "analyses" at bounding box center [46, 54] width 11 height 8
click at [47, 69] on div "macros" at bounding box center [46, 70] width 11 height 8
click at [53, 77] on div "staging_macros" at bounding box center [48, 78] width 14 height 8
click at [91, 146] on span "macro__import_value_entry.sql" at bounding box center [88, 147] width 64 height 5
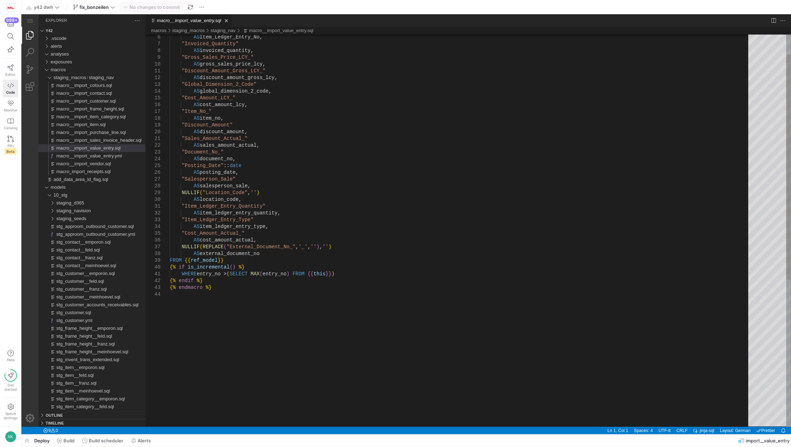
click at [320, 246] on div "AS Item_Ledger_Entry_No, "Invoiced_Quantity" AS invoiced_quantity, "Gross_Sales…" at bounding box center [462, 342] width 584 height 684
click at [258, 246] on div "AS Item_Ledger_Entry_No, "Invoiced_Quantity" AS invoiced_quantity, "Gross_Sales…" at bounding box center [462, 342] width 584 height 684
drag, startPoint x: 284, startPoint y: 245, endPoint x: 220, endPoint y: 248, distance: 63.5
drag, startPoint x: 329, startPoint y: 246, endPoint x: 181, endPoint y: 247, distance: 147.9
paste textarea ""External_Document_No_""
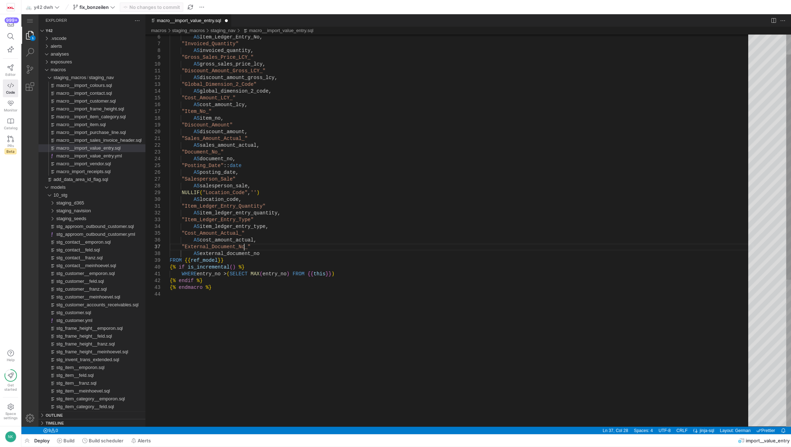
type textarea "{% macro import__value_entry(ref_model) %} SELECT "Entry_No_" AS entry_no, "Ite…"
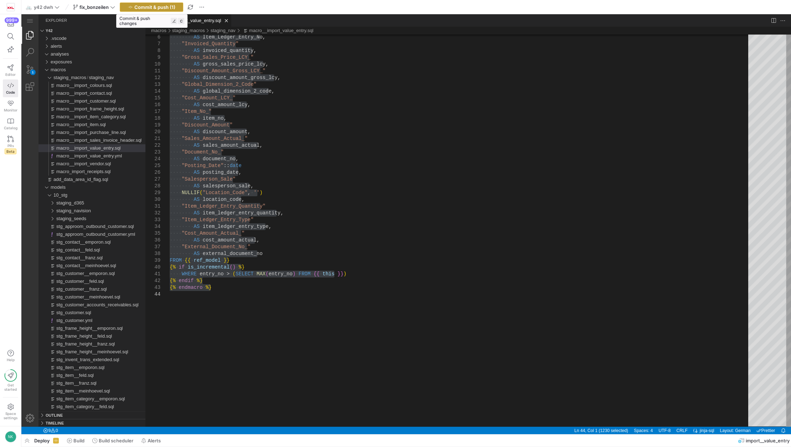
click at [161, 4] on span "Commit & push (1)" at bounding box center [154, 7] width 41 height 6
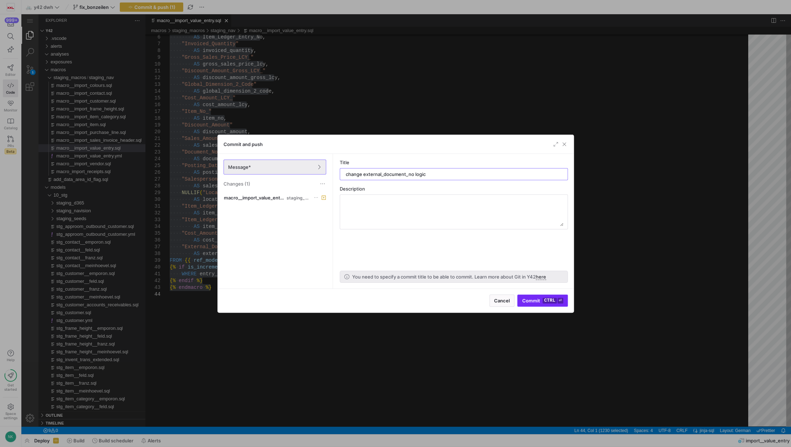
type input "change external_document_no logic"
click at [548, 302] on kbd "ctrl" at bounding box center [550, 301] width 14 height 6
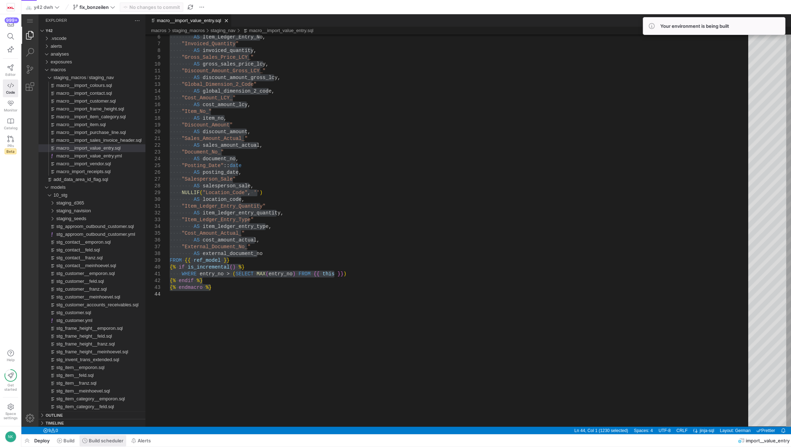
click at [103, 440] on span "Build scheduler" at bounding box center [106, 441] width 35 height 6
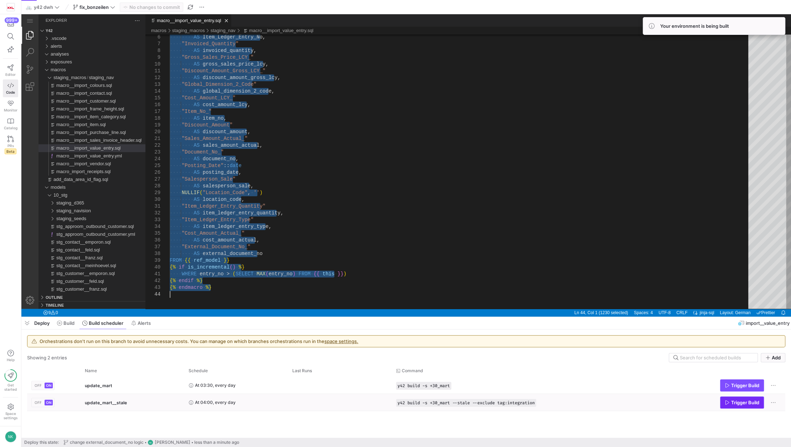
click at [742, 401] on span "Trigger Build" at bounding box center [745, 403] width 28 height 6
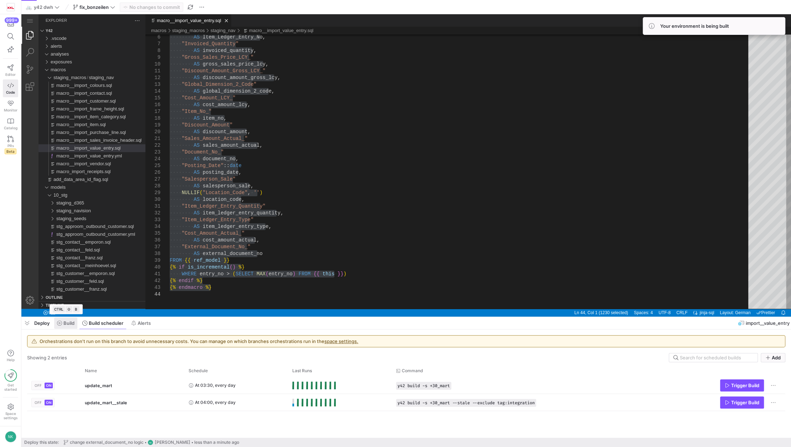
click at [69, 324] on span "Build" at bounding box center [68, 323] width 11 height 6
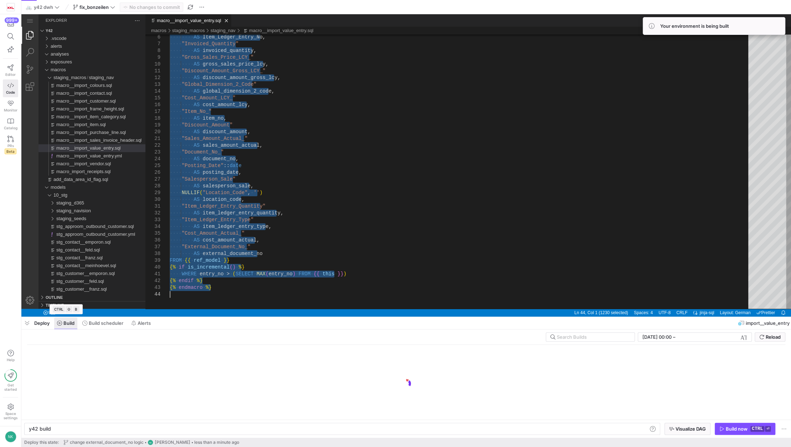
scroll to position [0, 21]
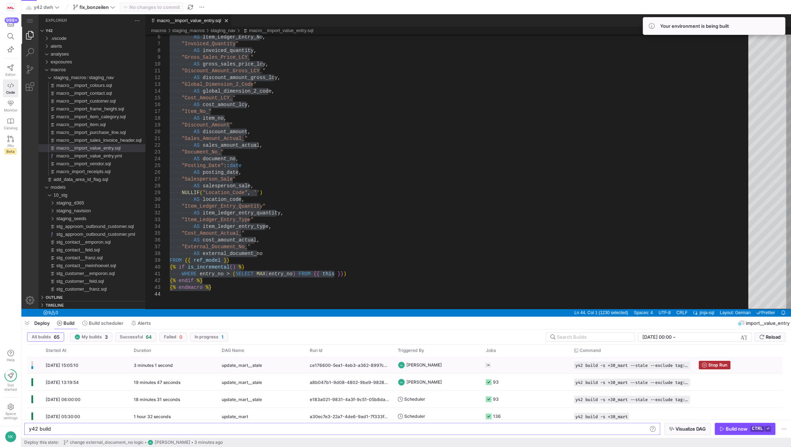
click at [216, 365] on div "3 minutes 1 second" at bounding box center [173, 365] width 88 height 17
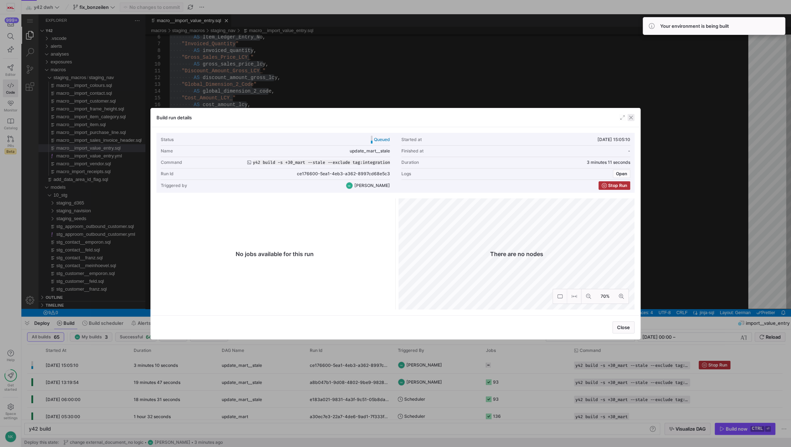
click at [632, 117] on span "button" at bounding box center [630, 117] width 7 height 7
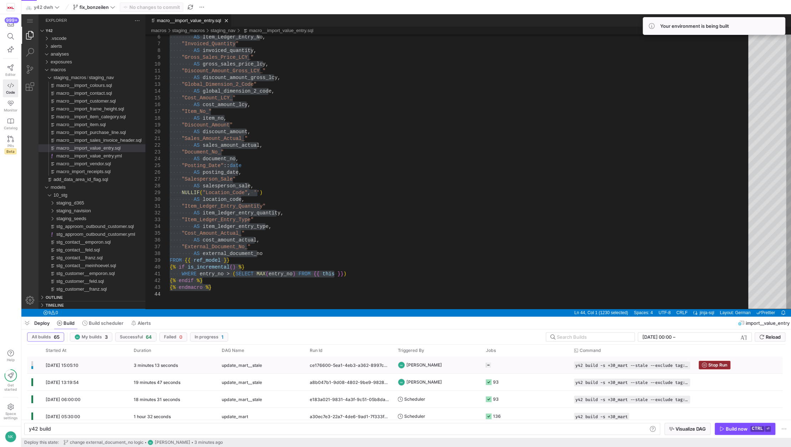
click at [726, 363] on span "Stop Run" at bounding box center [717, 365] width 19 height 5
click at [102, 322] on span "Build scheduler" at bounding box center [106, 323] width 35 height 6
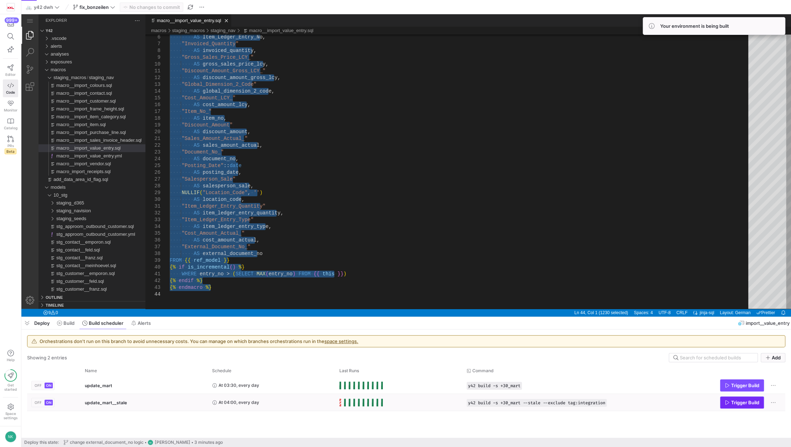
click at [736, 401] on span "Trigger Build" at bounding box center [745, 403] width 28 height 6
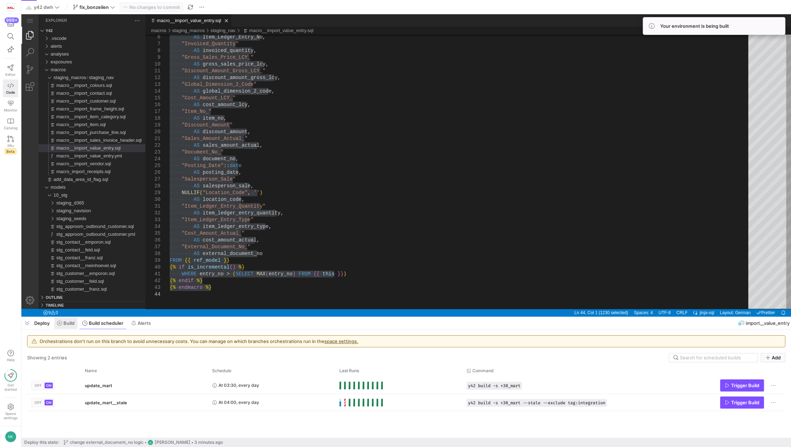
click at [63, 322] on span "Build" at bounding box center [68, 323] width 11 height 6
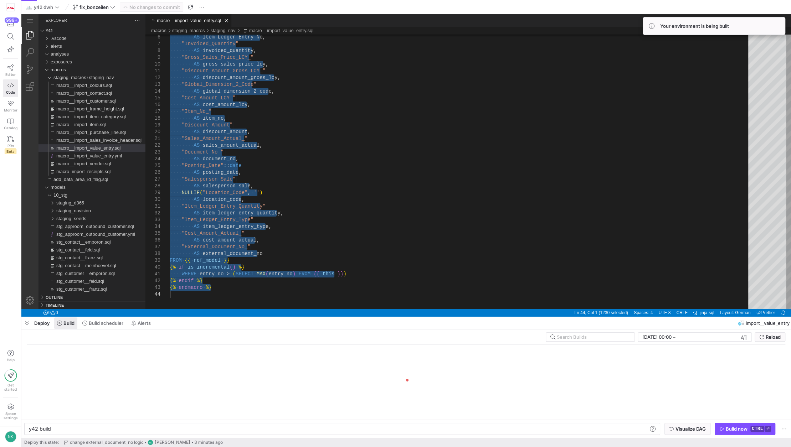
scroll to position [0, 21]
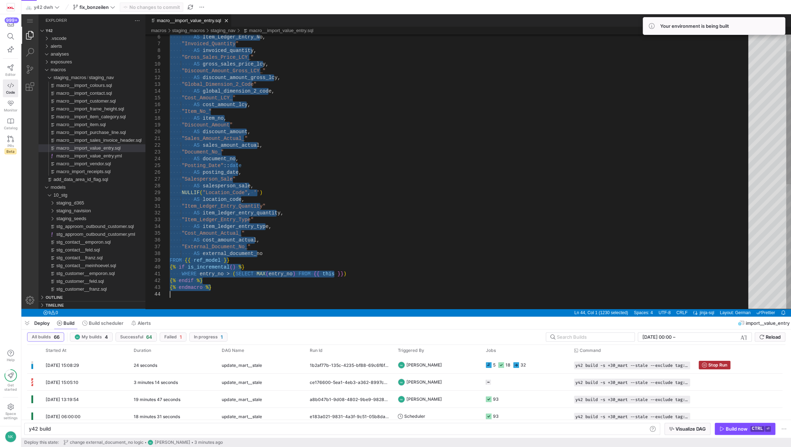
type textarea ""Item_Ledger_Entry_Quantity" AS item_ledger_entry_quantity, "Item_Ledger_Entry_…"
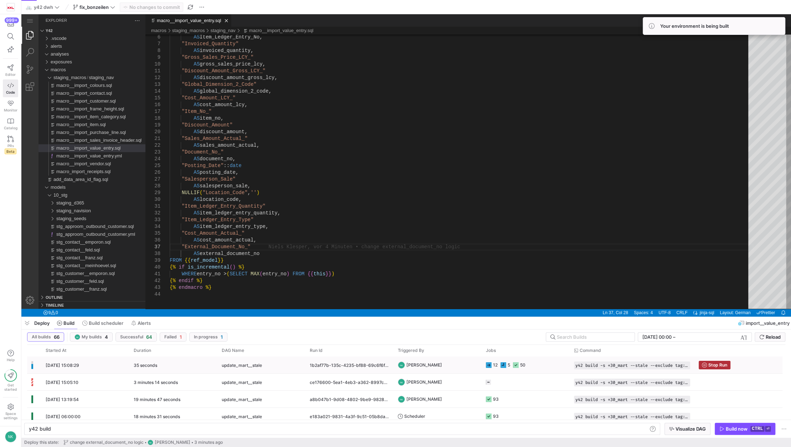
click at [174, 361] on div "35 seconds" at bounding box center [173, 365] width 88 height 17
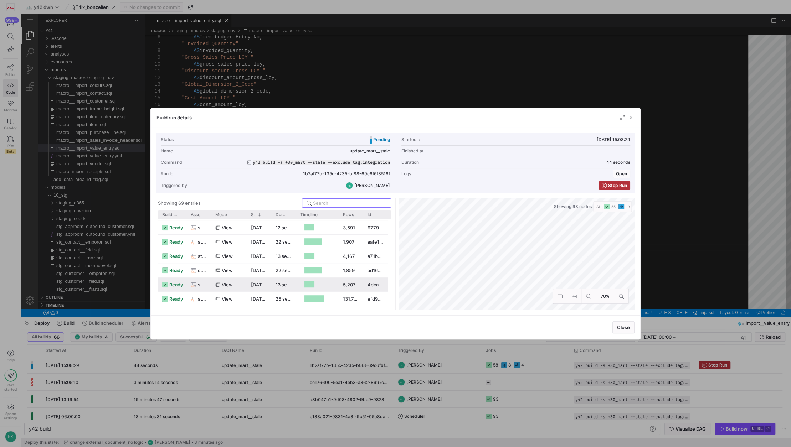
scroll to position [455, 0]
click at [630, 118] on span "button" at bounding box center [630, 117] width 7 height 7
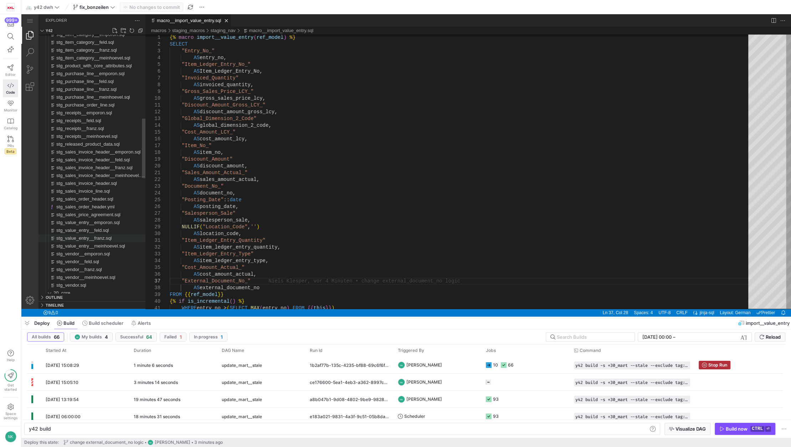
click at [83, 239] on span "stg_value_entry__franz.sql" at bounding box center [83, 238] width 55 height 5
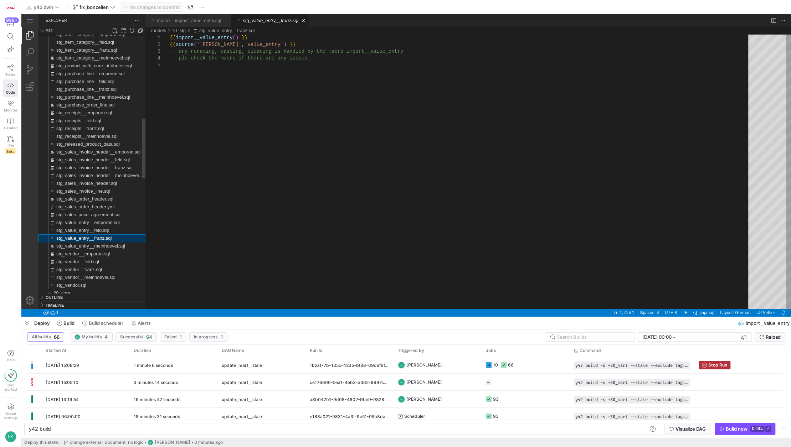
type textarea "y42 build -s stg_value_entry__franz"
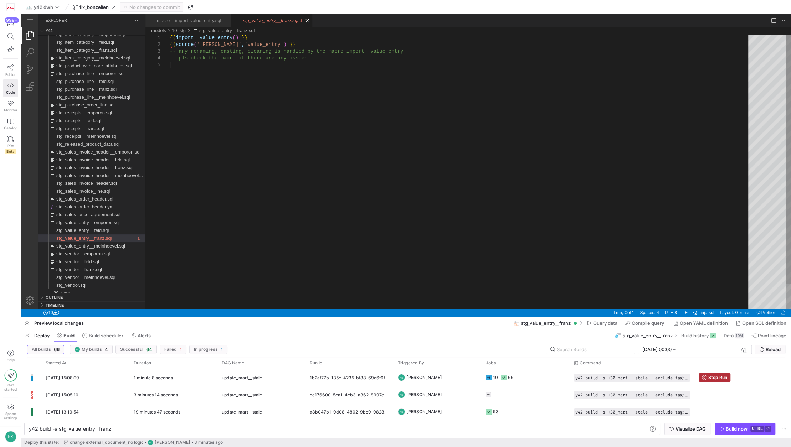
click at [187, 93] on div "{{ import__value_entry ( ) }} {{ source ( '[PERSON_NAME]' , 'value_entry' ) }} …" at bounding box center [462, 186] width 584 height 302
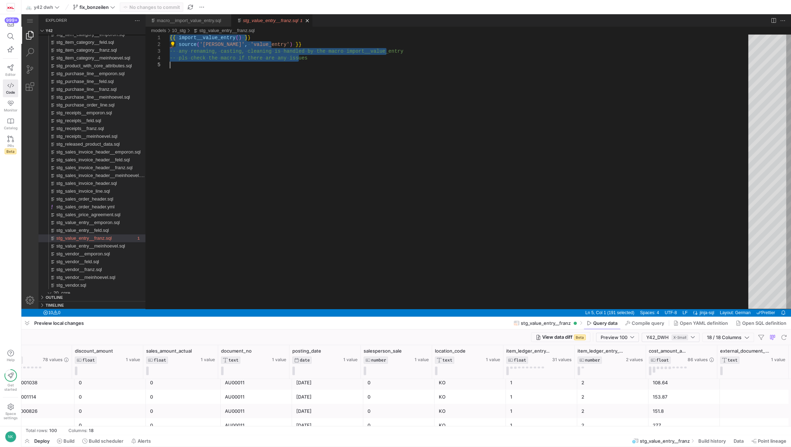
scroll to position [644, 0]
click at [637, 337] on div "Preview 100" at bounding box center [617, 337] width 43 height 9
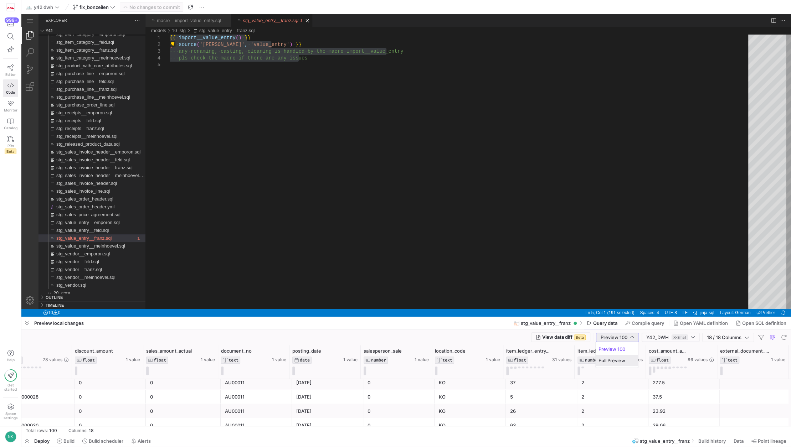
click at [619, 357] on mat-option "Full Preview" at bounding box center [617, 360] width 42 height 11
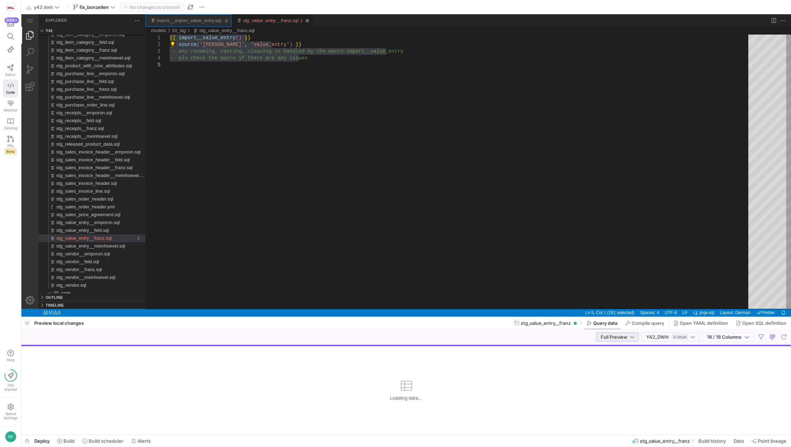
click at [207, 16] on div "macro__import_value_entry.sql" at bounding box center [189, 20] width 64 height 12
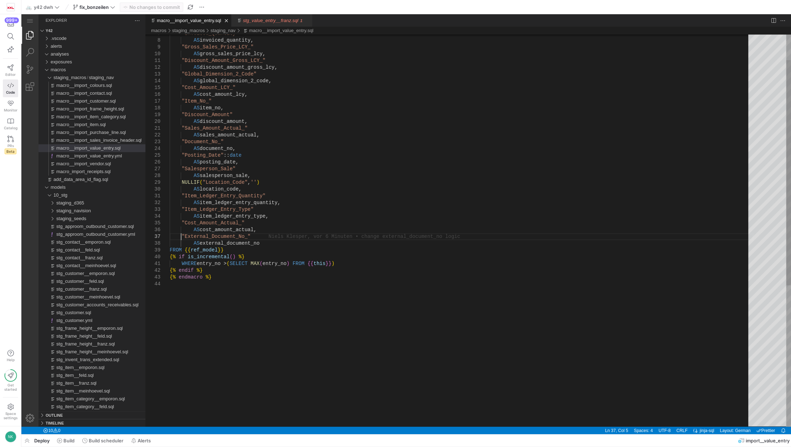
click at [182, 236] on div ""Invoiced_Quantity" AS invoiced_quantity, "Gross_Sales_Price_LCY_" AS gross_sal…" at bounding box center [462, 332] width 584 height 684
type textarea ""Item_Ledger_Entry_Quantity" AS item_ledger_entry_quantity, "Item_Ledger_Entry_…"
click at [143, 7] on span "Commit & push (1)" at bounding box center [154, 7] width 41 height 6
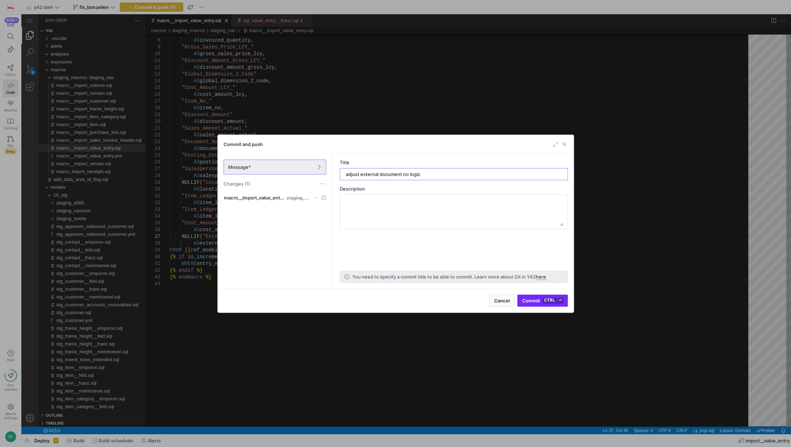
type input "adjust external document no logic"
click at [530, 295] on span "submit" at bounding box center [543, 300] width 50 height 11
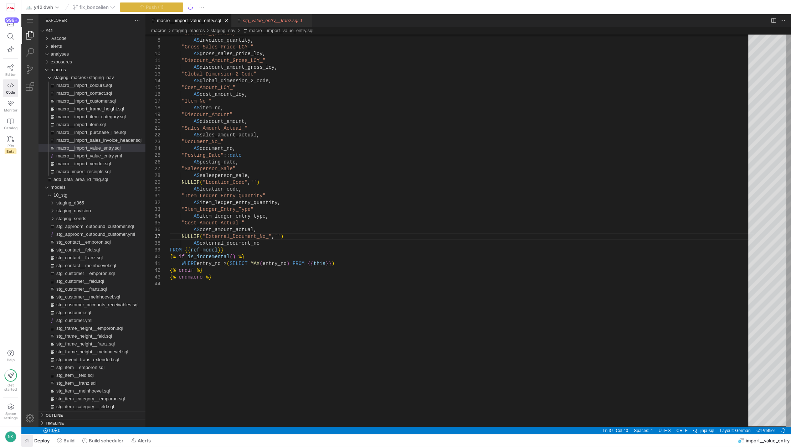
click at [29, 441] on span "button" at bounding box center [26, 441] width 11 height 12
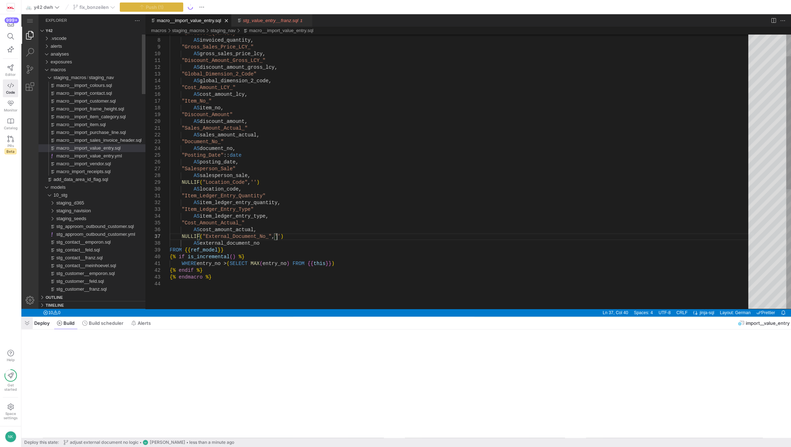
scroll to position [41, 106]
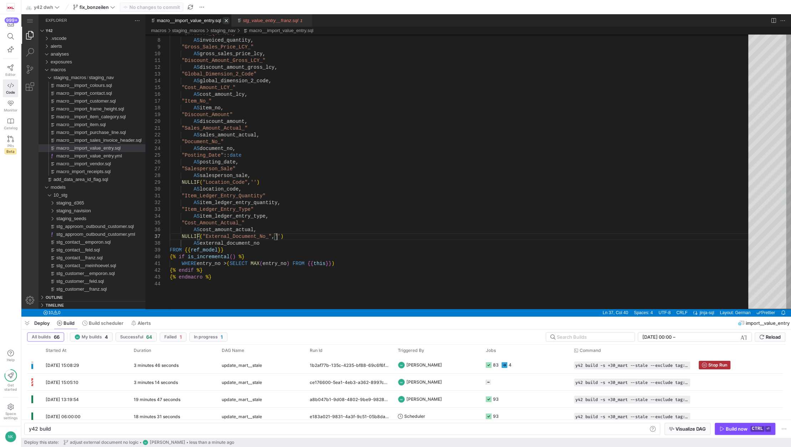
click at [225, 19] on link "Close (Ctrl+F4)" at bounding box center [225, 20] width 7 height 7
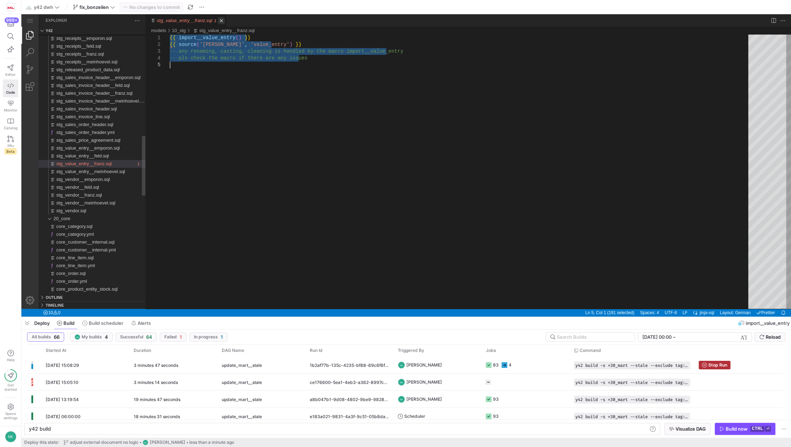
type textarea "y42 build -s stg_value_entry__franz"
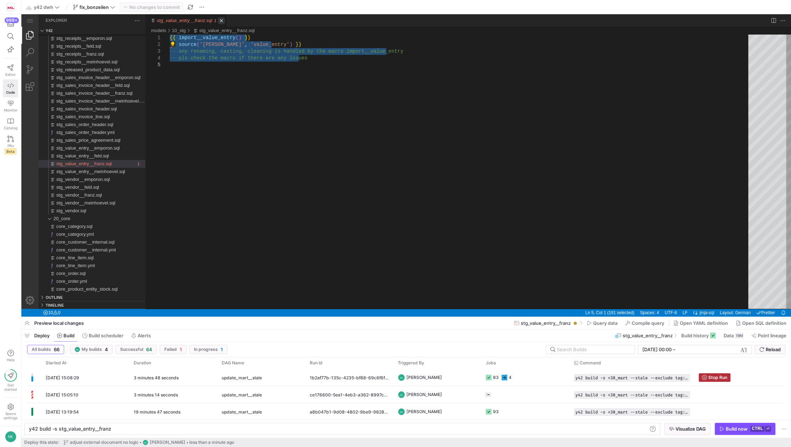
click at [218, 19] on link "Close (Ctrl+F4)" at bounding box center [221, 20] width 7 height 7
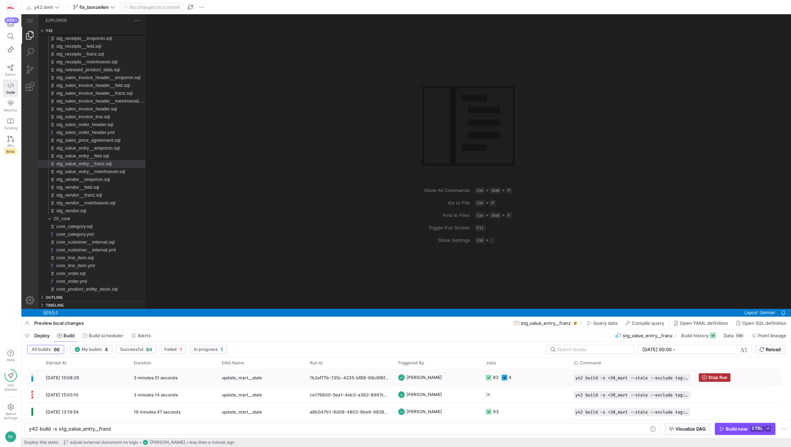
click at [271, 379] on div "update_mart__stale" at bounding box center [261, 378] width 79 height 17
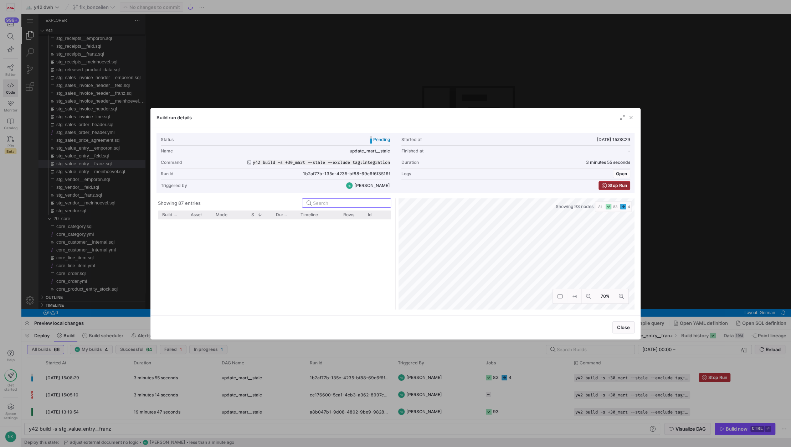
scroll to position [361, 0]
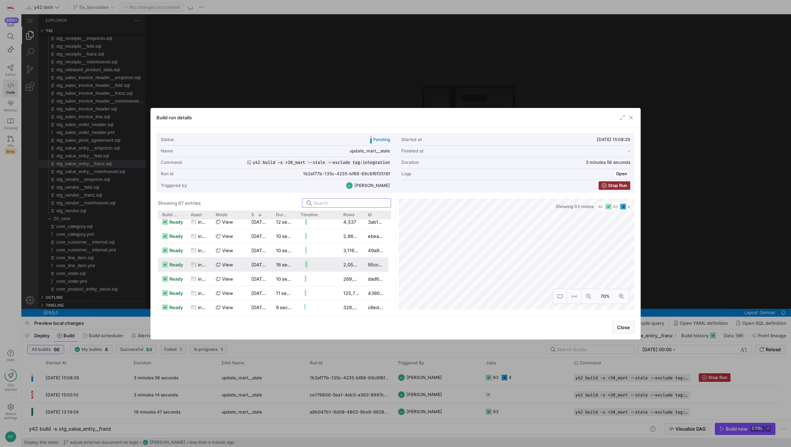
click at [607, 185] on icon "button" at bounding box center [604, 185] width 5 height 5
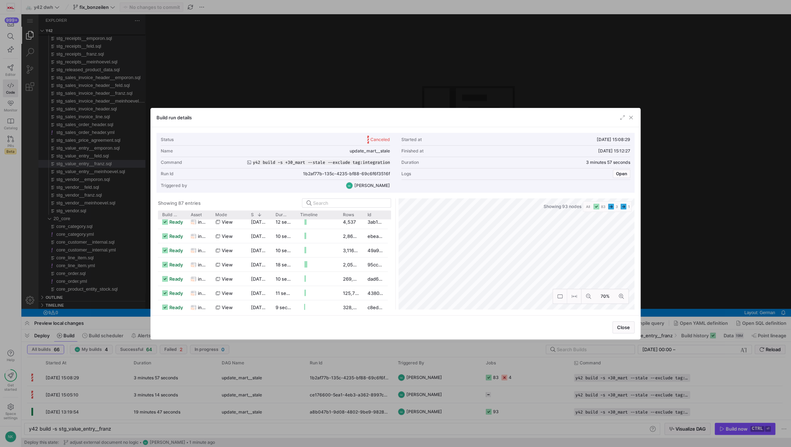
click at [100, 336] on div at bounding box center [395, 223] width 791 height 447
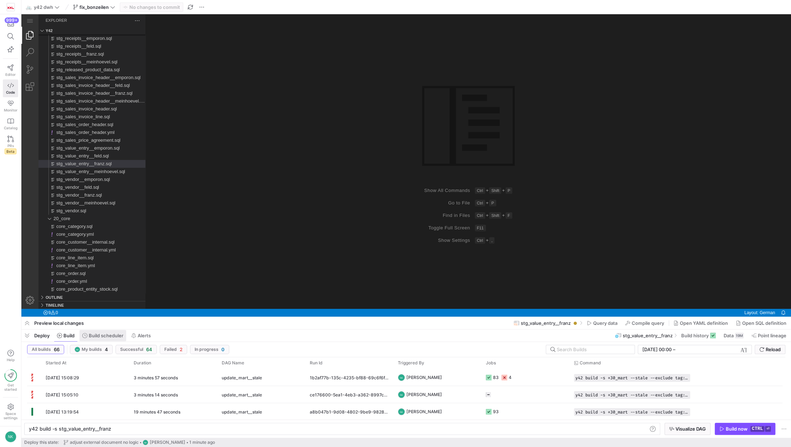
click at [104, 335] on span "Build scheduler" at bounding box center [106, 336] width 35 height 6
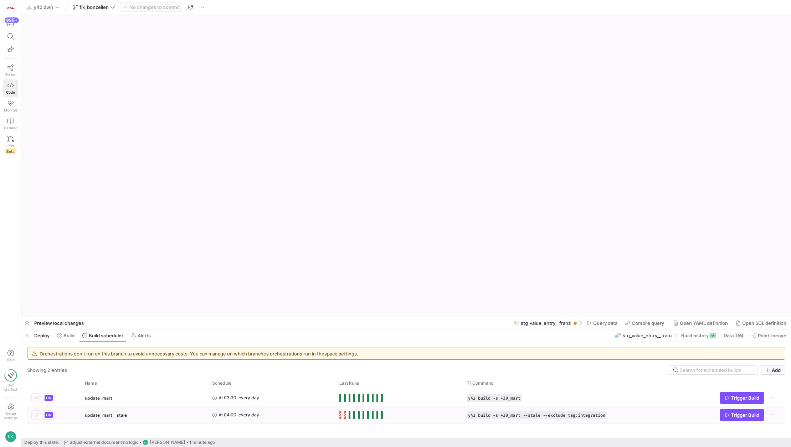
click at [751, 415] on span "Trigger Build" at bounding box center [745, 415] width 28 height 6
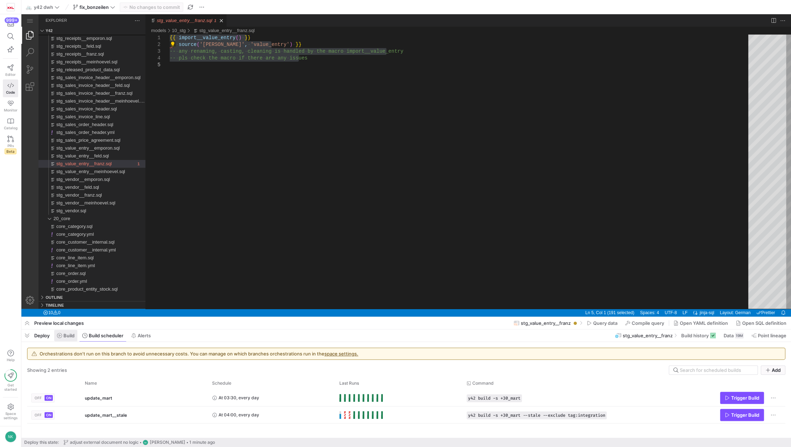
click at [66, 336] on span "Build" at bounding box center [68, 336] width 11 height 6
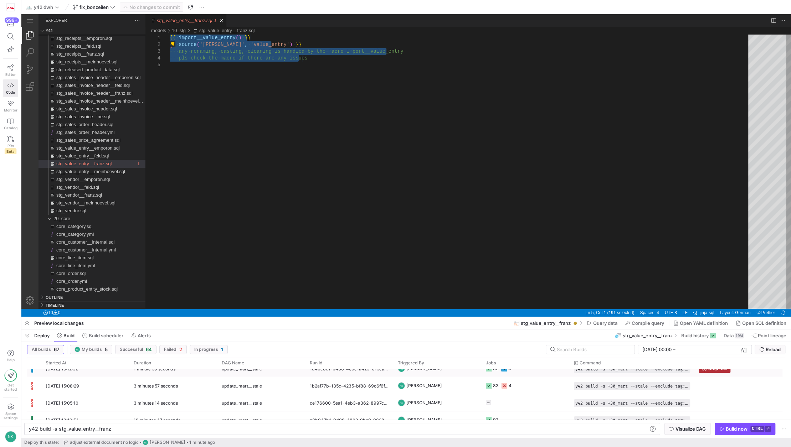
scroll to position [2, 0]
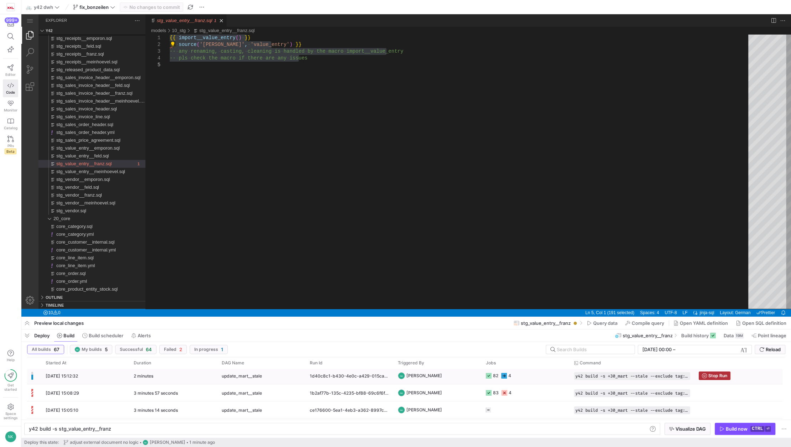
click at [111, 379] on div "29/08/25, 15:12:32" at bounding box center [85, 375] width 88 height 17
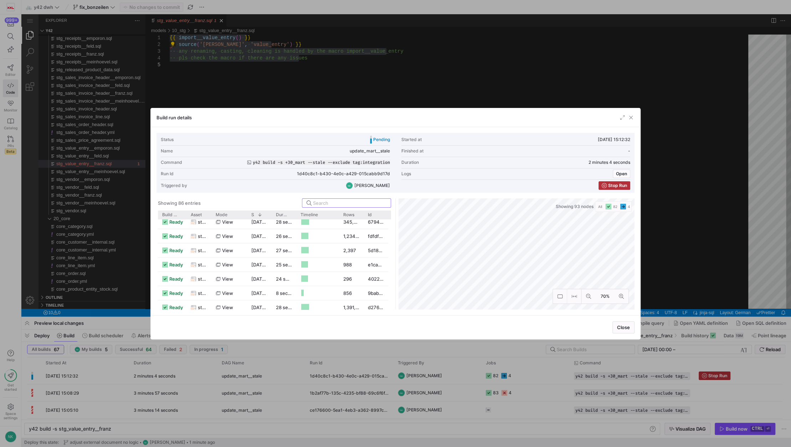
scroll to position [661, 0]
click at [629, 118] on span "button" at bounding box center [630, 117] width 7 height 7
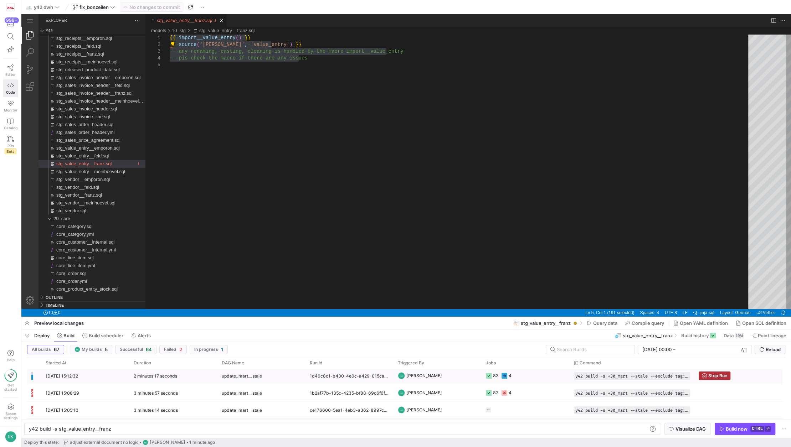
click at [211, 377] on div "2 minutes 17 seconds" at bounding box center [173, 375] width 88 height 17
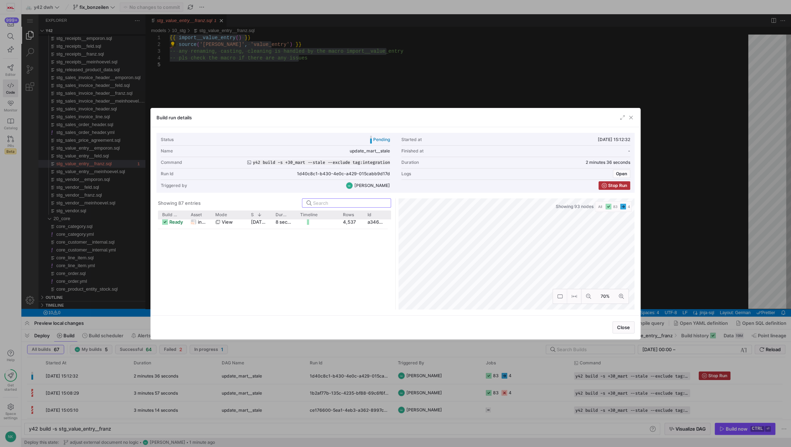
scroll to position [190, 0]
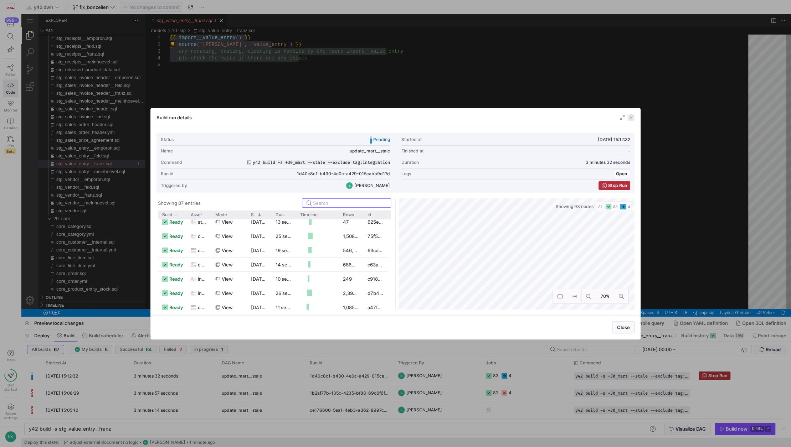
click at [630, 115] on span "button" at bounding box center [630, 117] width 7 height 7
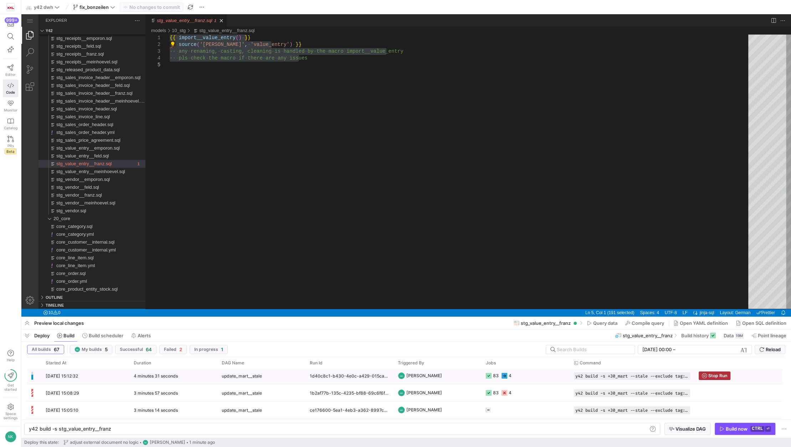
click at [202, 372] on div "4 minutes 31 seconds" at bounding box center [173, 375] width 88 height 17
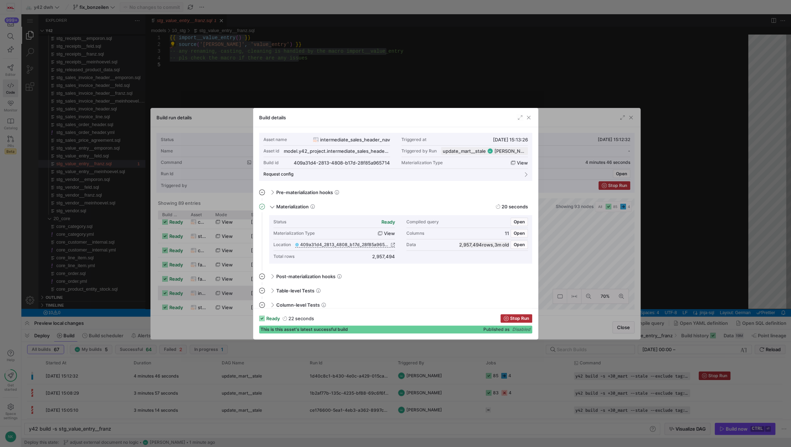
scroll to position [0, 0]
click at [382, 255] on div "2,957,494" at bounding box center [383, 256] width 23 height 6
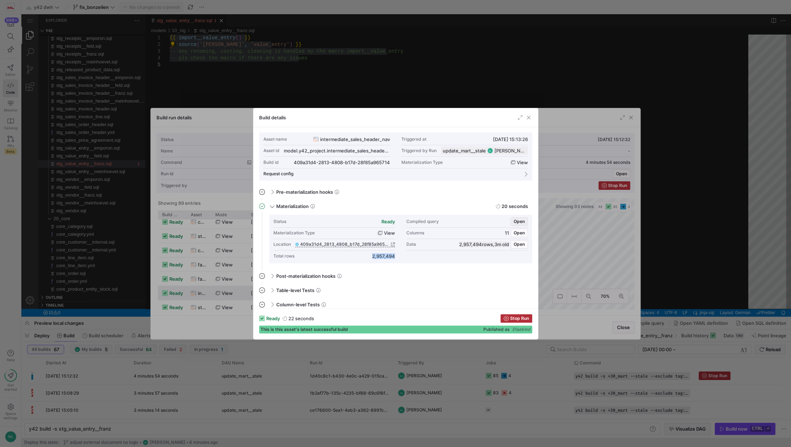
click at [515, 218] on span "button" at bounding box center [519, 222] width 17 height 8
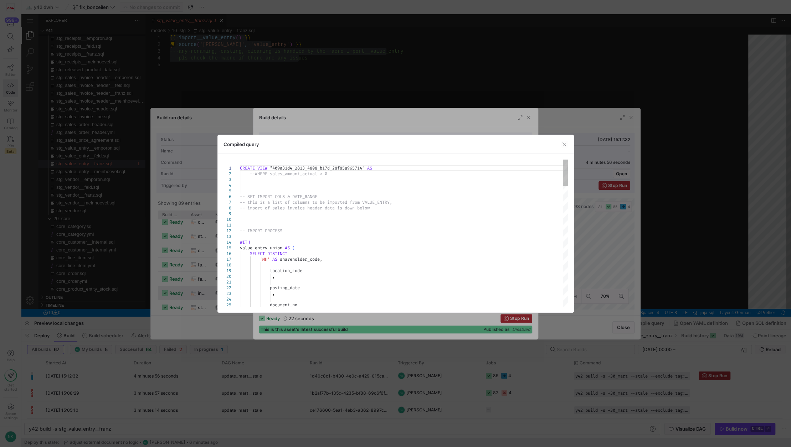
type textarea "CREATE VIEW "409a31d4_2813_4808_b17d_28f85a965714" AS --WHERE sales_amount_actu…"
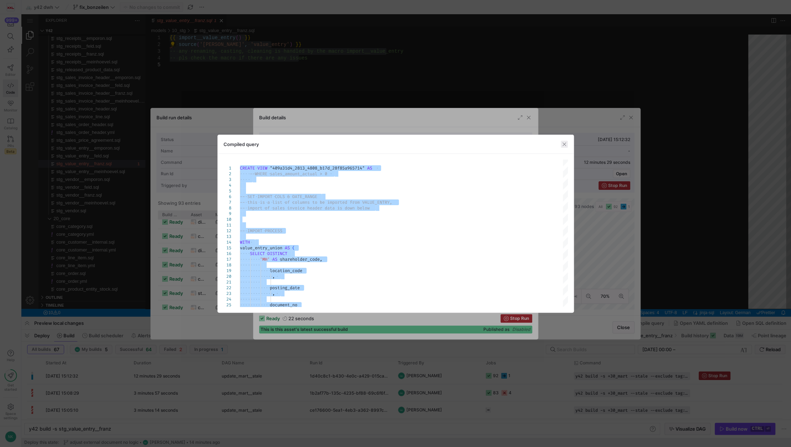
click at [566, 145] on span "button" at bounding box center [564, 144] width 7 height 7
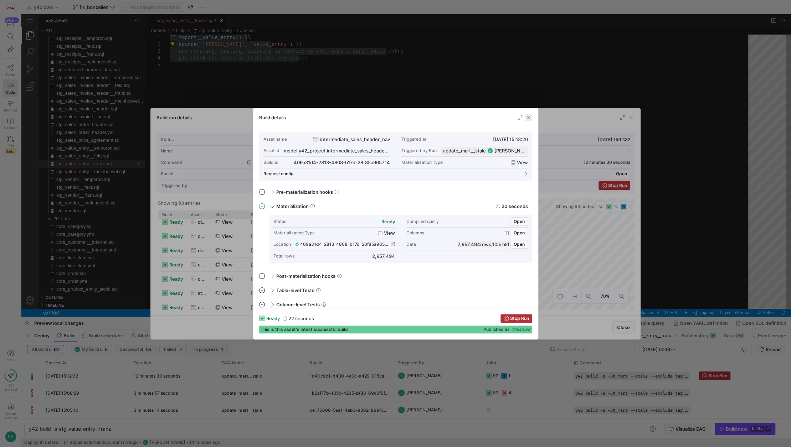
click at [530, 117] on span "button" at bounding box center [528, 117] width 7 height 7
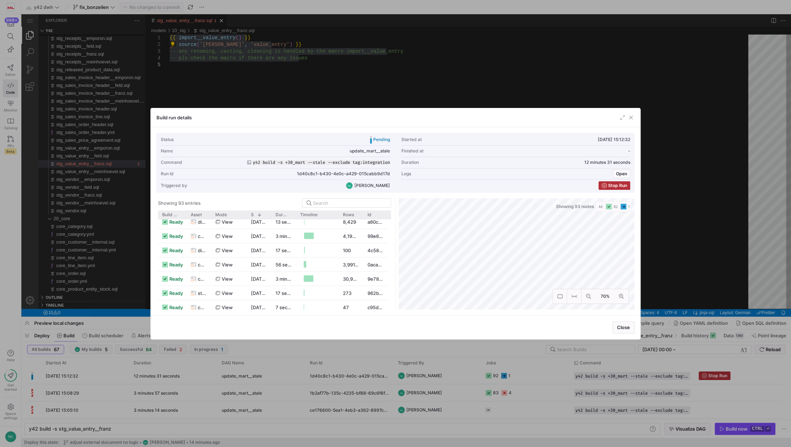
click at [627, 118] on div at bounding box center [627, 117] width 16 height 7
click at [632, 115] on span "button" at bounding box center [630, 117] width 7 height 7
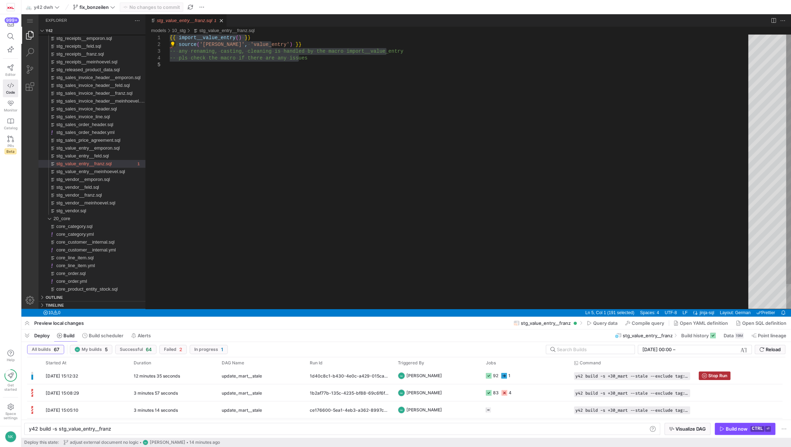
click at [298, 120] on div "{{ ·‌ import__value_entry ( ) ·‌ }} {{ ·‌ source ( 'franz' , ·‌ 'value_entry' )…" at bounding box center [462, 186] width 584 height 302
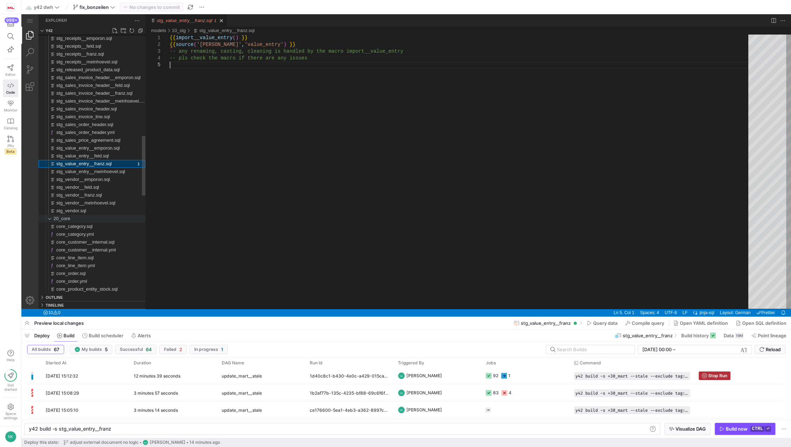
click at [68, 219] on span "20_core" at bounding box center [61, 218] width 17 height 5
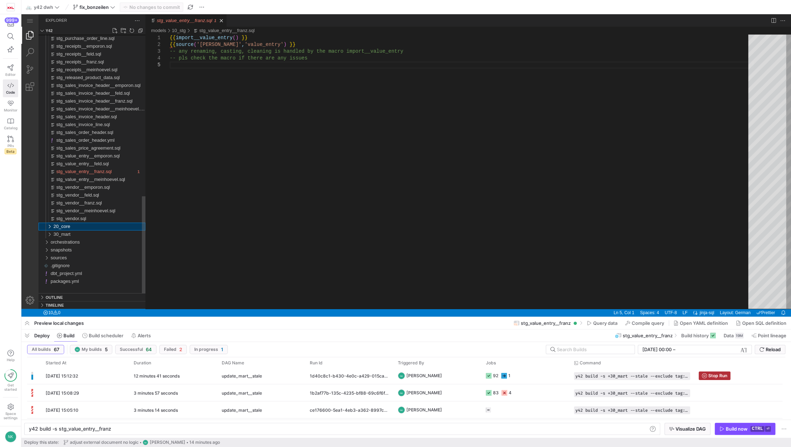
click at [52, 226] on div "20_core" at bounding box center [48, 227] width 14 height 8
click at [78, 175] on div "stg_value_entry__franz.sql" at bounding box center [95, 172] width 79 height 8
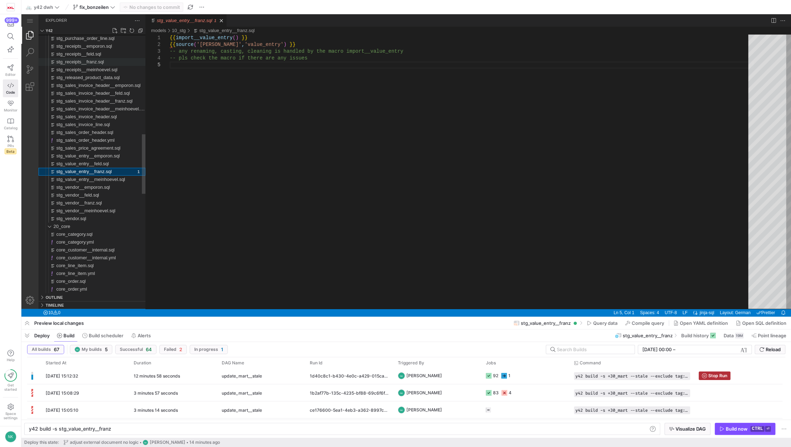
click at [76, 61] on span "stg_receipts__franz.sql" at bounding box center [80, 61] width 48 height 5
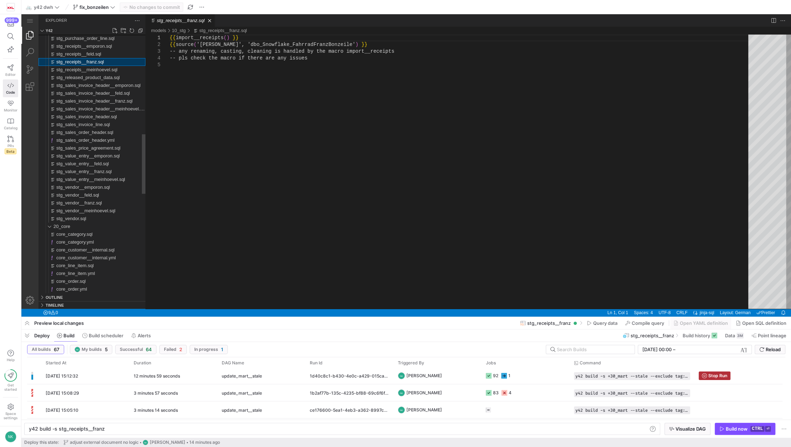
scroll to position [0, 74]
click at [77, 67] on span "stg_receipts__meinhoevel.sql" at bounding box center [86, 69] width 61 height 5
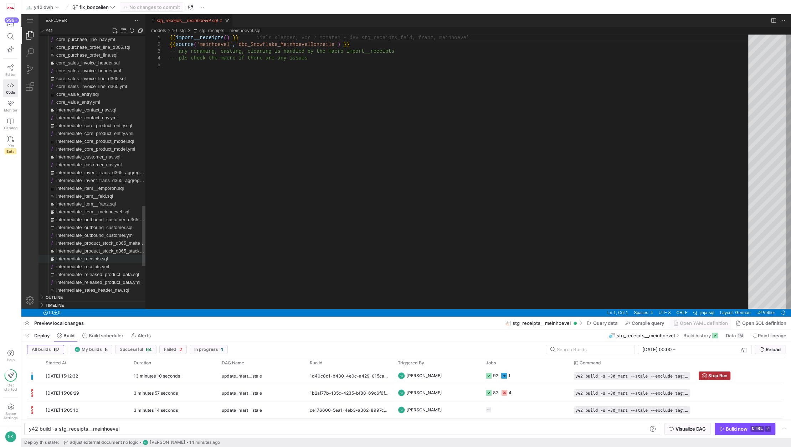
click at [90, 261] on span "intermediate_receipts.sql" at bounding box center [82, 258] width 52 height 5
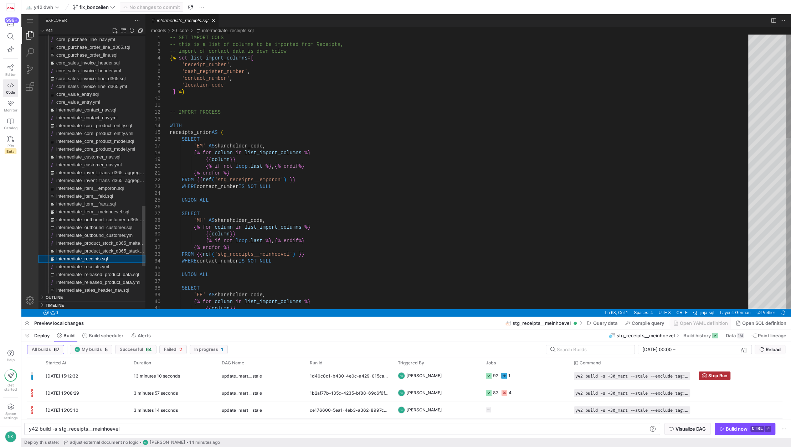
type textarea "y42 build -s intermediate_receipts"
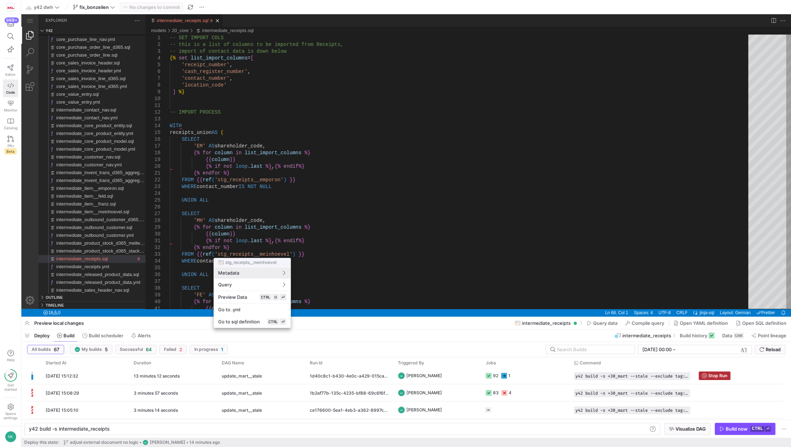
click at [234, 221] on div at bounding box center [395, 223] width 791 height 447
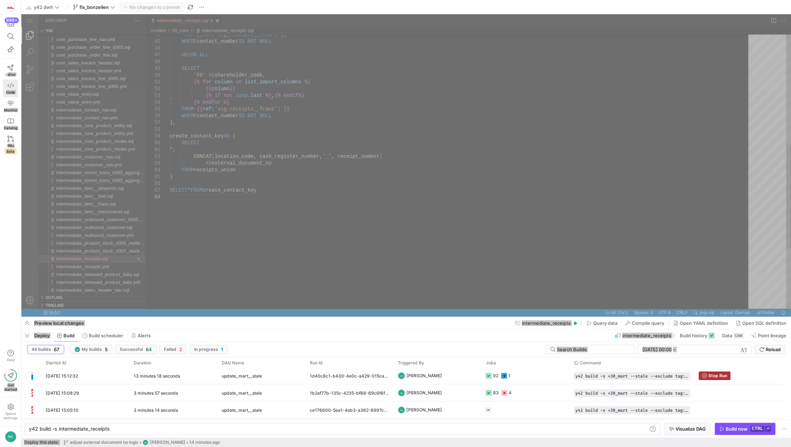
click at [253, 222] on div "FROM {{ ref ( 'stg_receipts__feld' ) }} WHERE contact_number IS NOT NULL UNION …" at bounding box center [462, 104] width 584 height 728
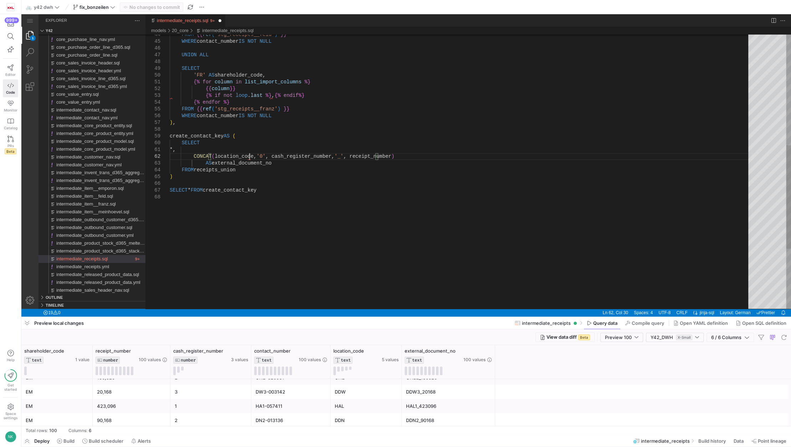
scroll to position [7, 82]
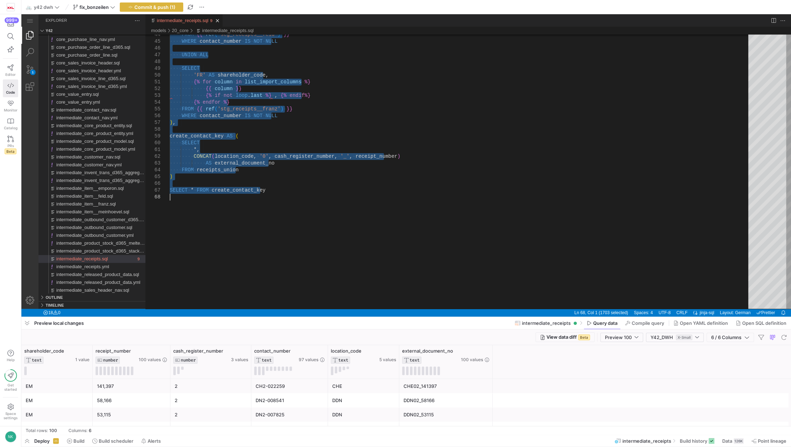
type textarea "-- SET IMPORT COLS -- this is a list of columns to be imported from Receipts, -…"
click at [424, 401] on div "DDN02_58166" at bounding box center [446, 401] width 85 height 14
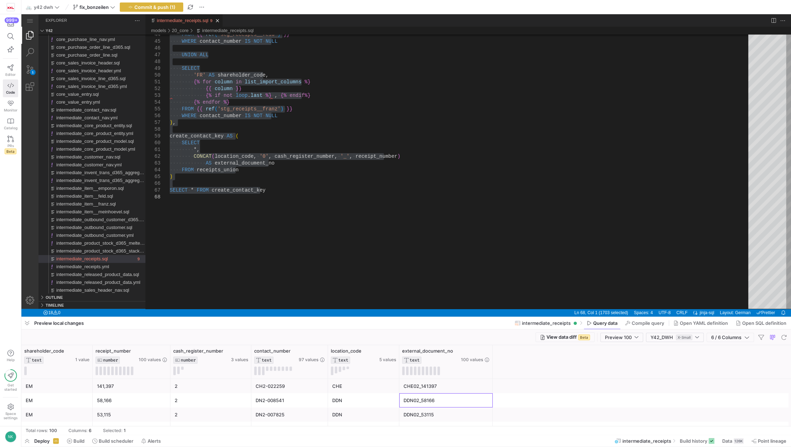
click at [424, 401] on div "DDN02_58166" at bounding box center [446, 401] width 85 height 14
click at [431, 398] on div "DDN02_58166" at bounding box center [446, 401] width 85 height 14
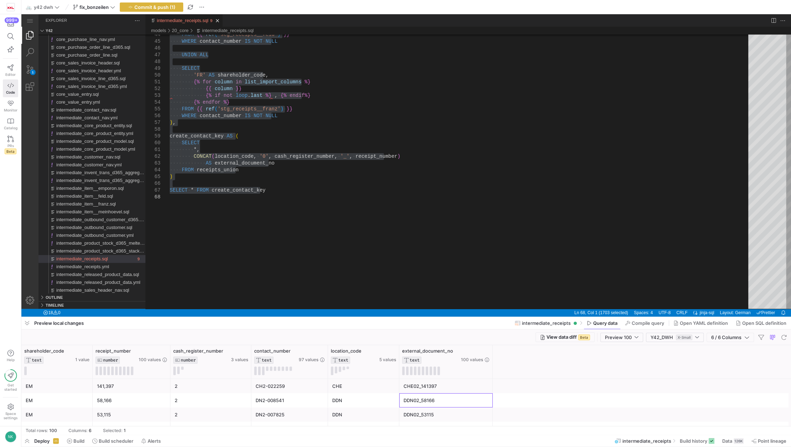
click at [426, 402] on div "DDN02_58166" at bounding box center [446, 401] width 85 height 14
click at [156, 9] on span "Commit & push (1)" at bounding box center [154, 7] width 41 height 6
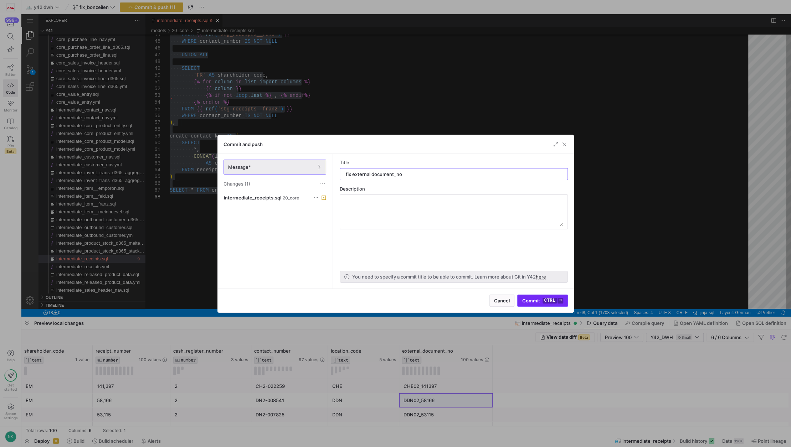
type input "fix external document_no"
click at [542, 304] on span "submit" at bounding box center [543, 300] width 50 height 11
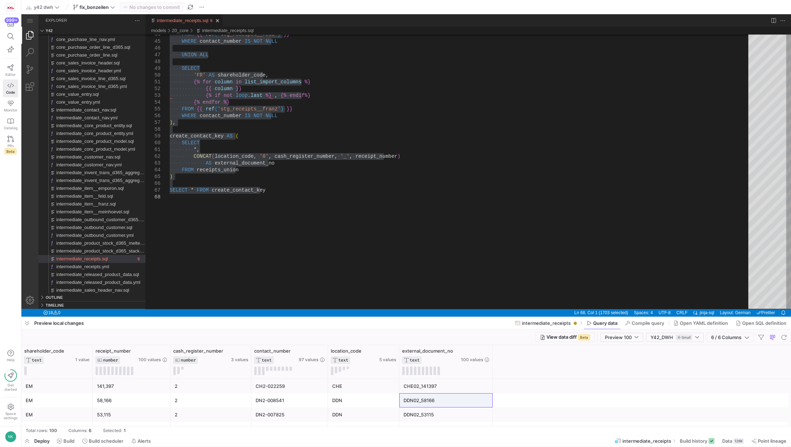
click at [339, 413] on div "DDN" at bounding box center [363, 415] width 63 height 14
click at [12, 66] on icon at bounding box center [10, 68] width 6 height 6
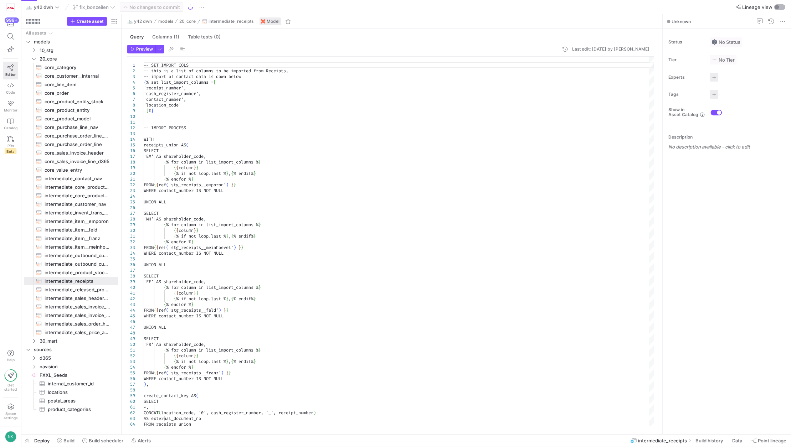
click at [779, 6] on div "button" at bounding box center [779, 7] width 11 height 6
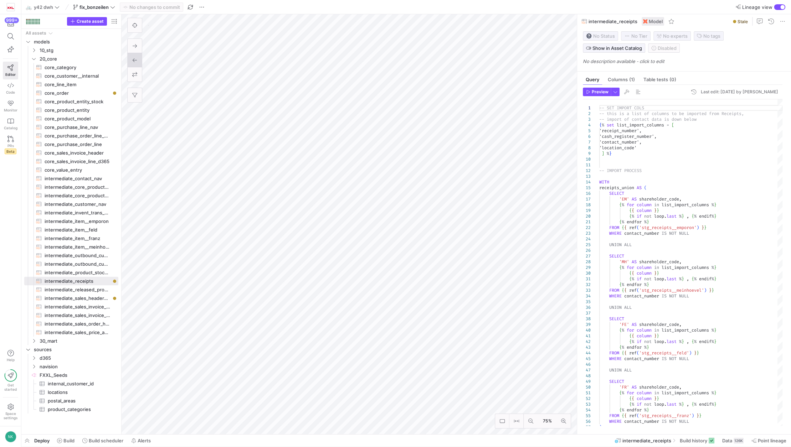
type textarea "{% set import_condition = "WHERE posting_date >= '[DATE]'" %} --WHERE sales_amo…"
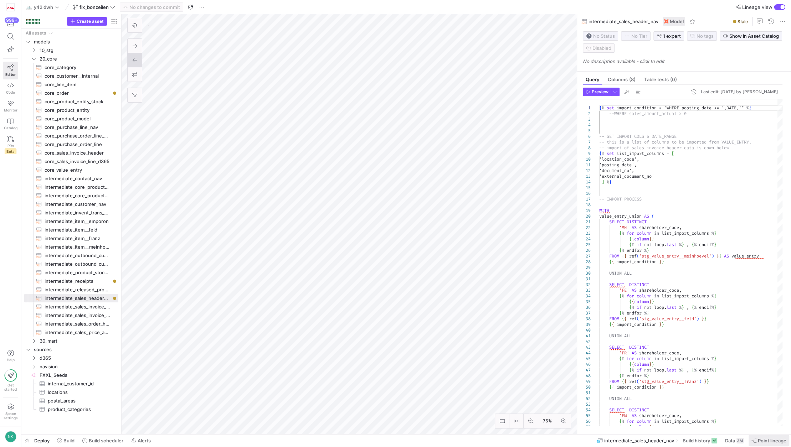
click at [765, 443] on span "Point lineage" at bounding box center [772, 441] width 29 height 6
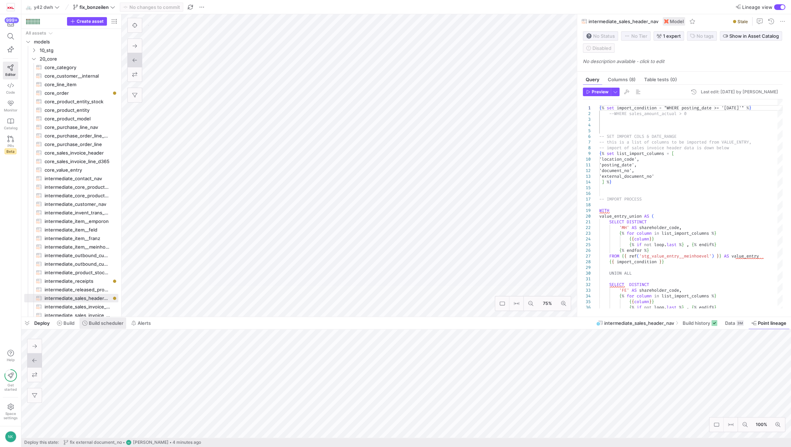
click at [91, 323] on span "Build scheduler" at bounding box center [106, 323] width 35 height 6
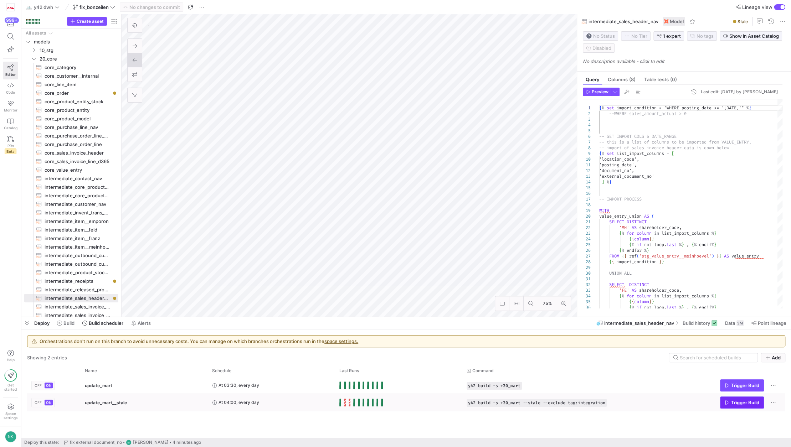
click at [732, 400] on span "Trigger Build" at bounding box center [745, 403] width 28 height 6
click at [63, 326] on span "Build" at bounding box center [68, 323] width 11 height 6
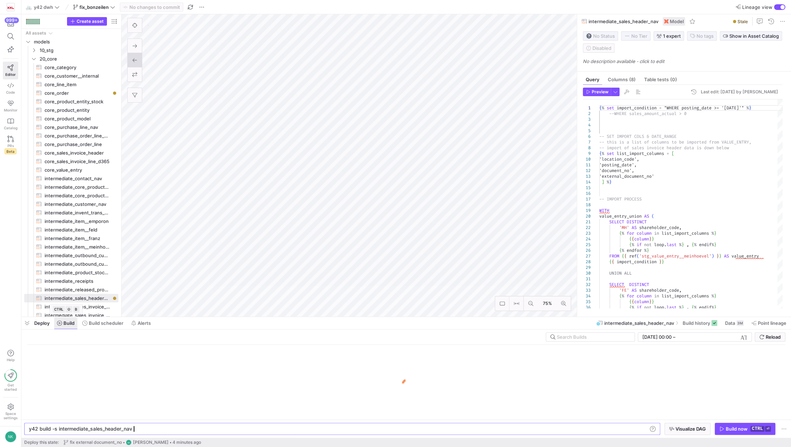
scroll to position [0, 103]
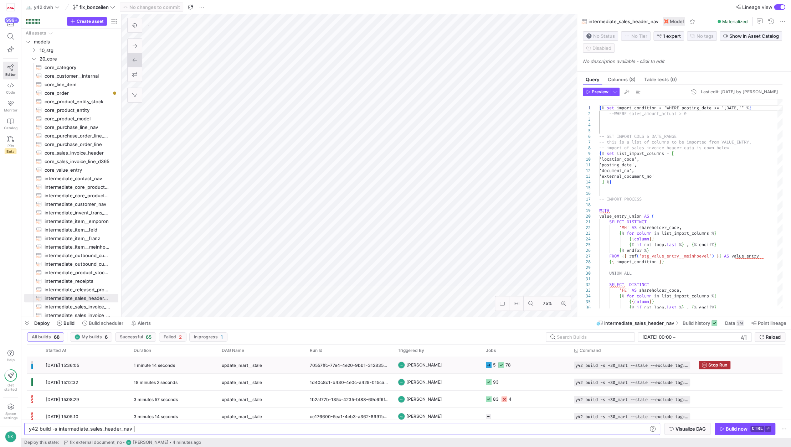
click at [179, 361] on div "1 minute 14 seconds" at bounding box center [173, 365] width 88 height 17
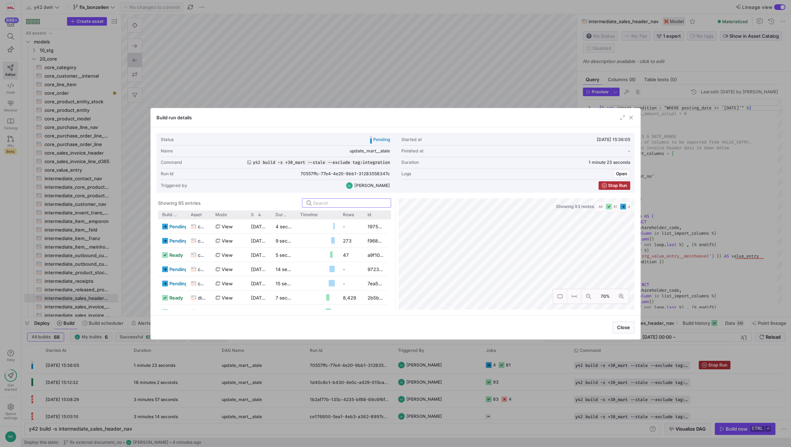
scroll to position [90, 0]
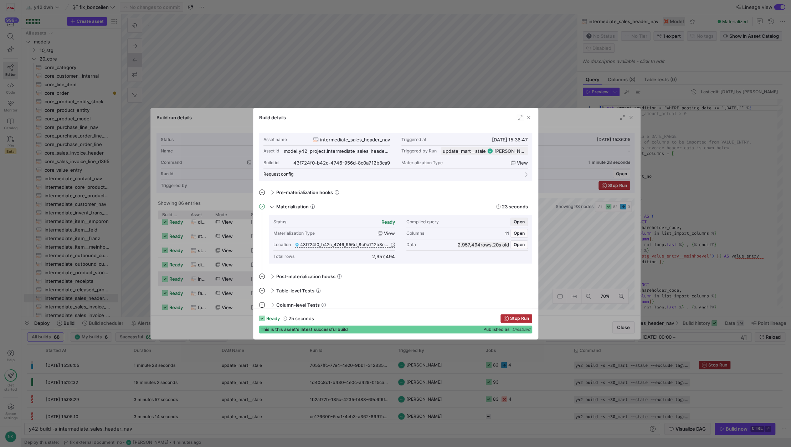
click at [519, 220] on span "Open" at bounding box center [519, 222] width 11 height 5
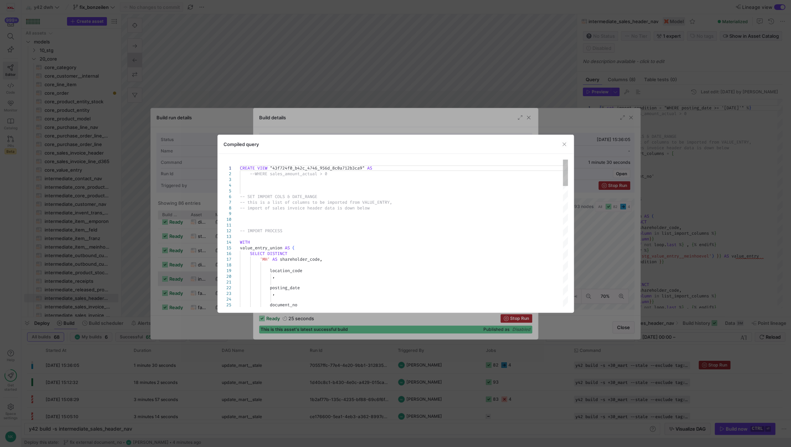
type textarea "CREATE VIEW "43f724f0_b42c_4746_956d_8c0a712b3ca9" AS --WHERE sales_amount_actu…"
